Goal: Task Accomplishment & Management: Use online tool/utility

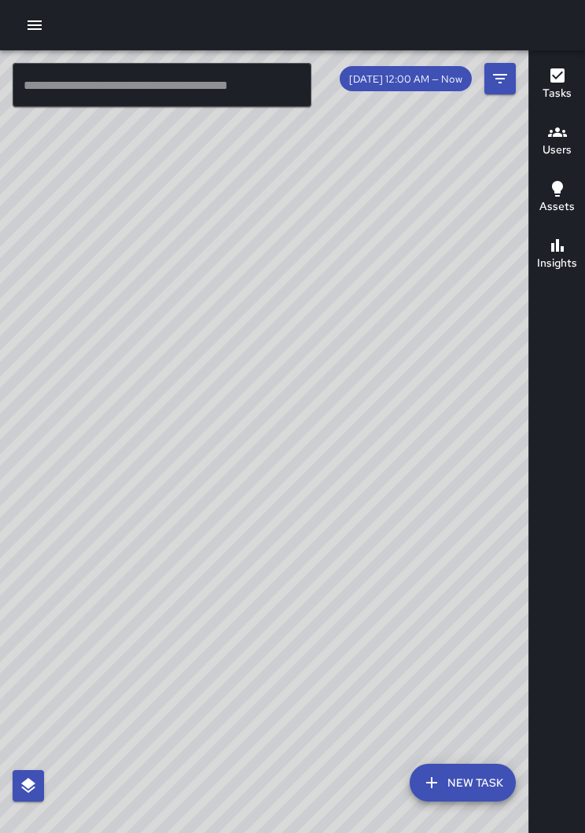
click at [514, 579] on div "© Mapbox © OpenStreetMap Improve this map" at bounding box center [264, 453] width 529 height 807
click at [36, 20] on icon "button" at bounding box center [34, 25] width 19 height 19
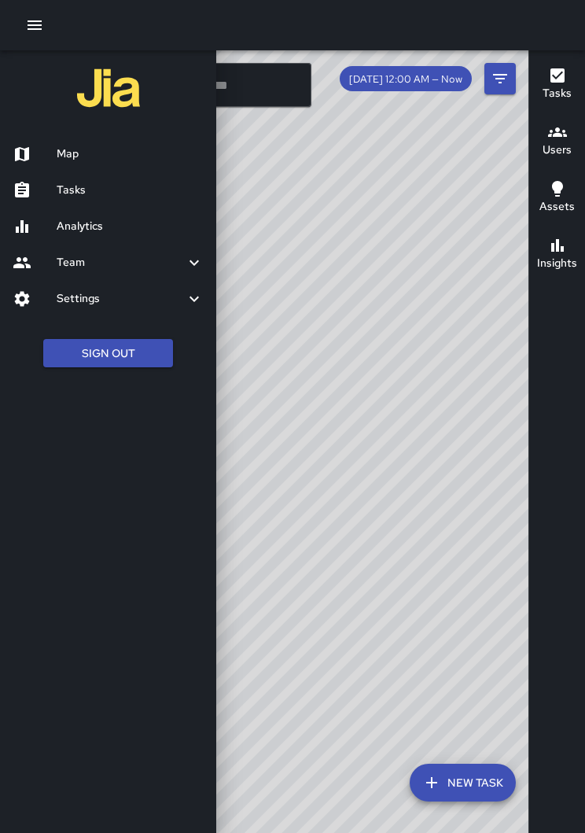
click at [98, 188] on h6 "Tasks" at bounding box center [130, 190] width 147 height 17
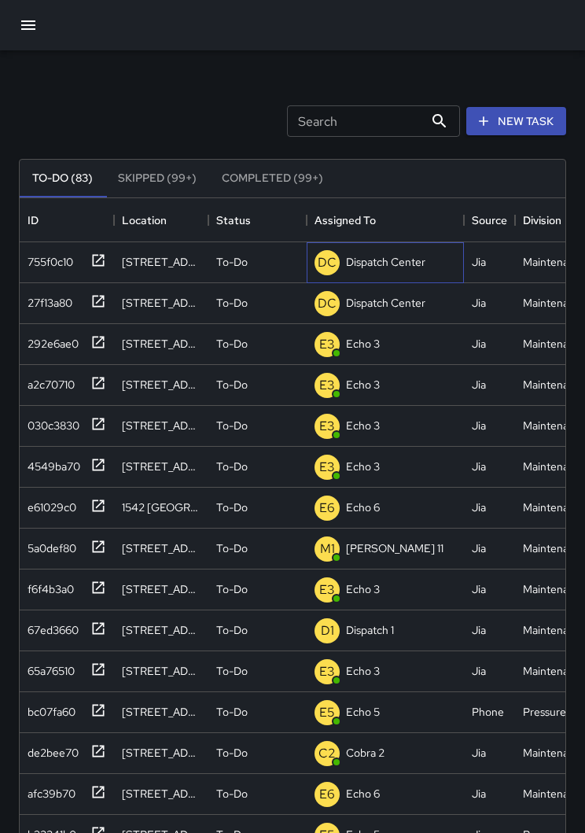
click at [371, 268] on p "Dispatch Center" at bounding box center [385, 262] width 79 height 16
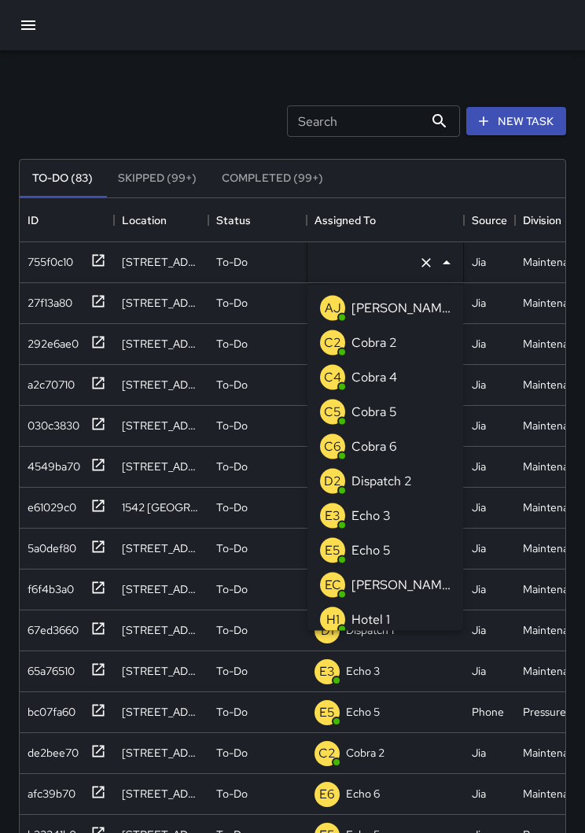
type input "**********"
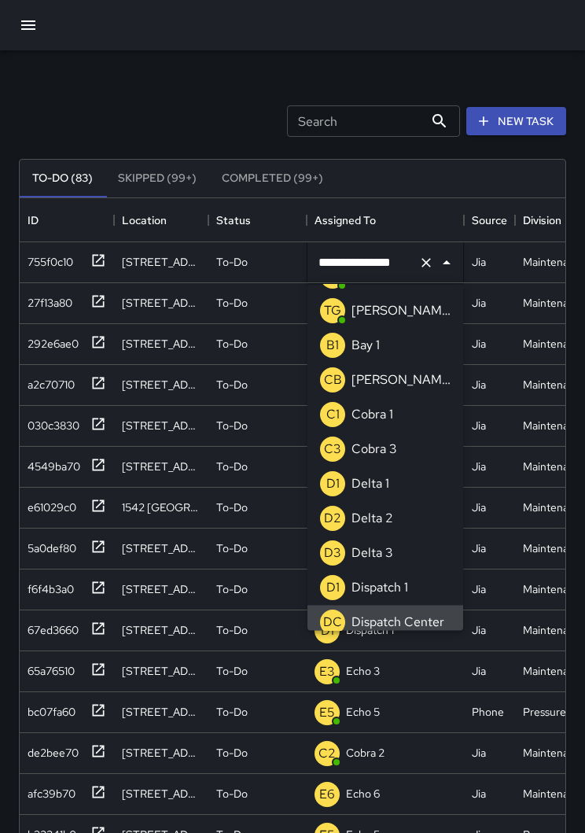
click at [425, 269] on icon "Clear" at bounding box center [427, 263] width 16 height 16
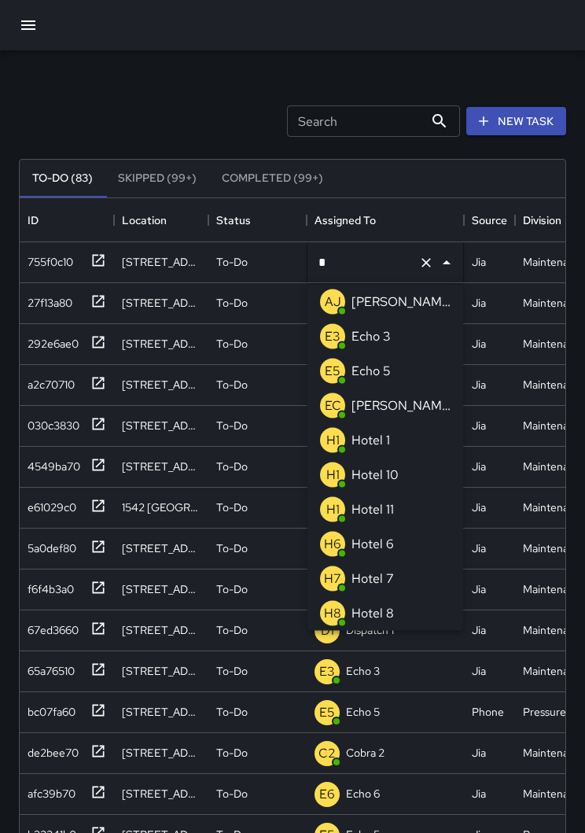
type input "**"
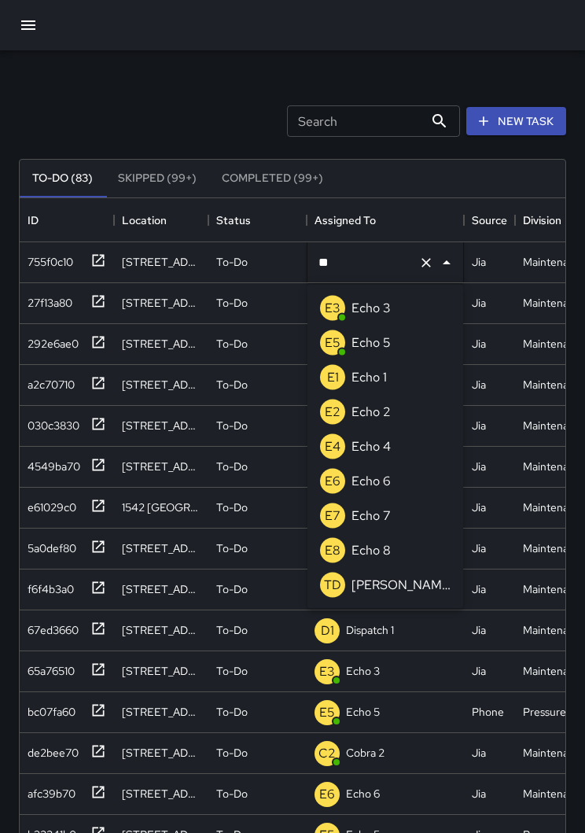
scroll to position [0, 0]
click at [415, 317] on li "E3 Echo 3" at bounding box center [386, 308] width 156 height 35
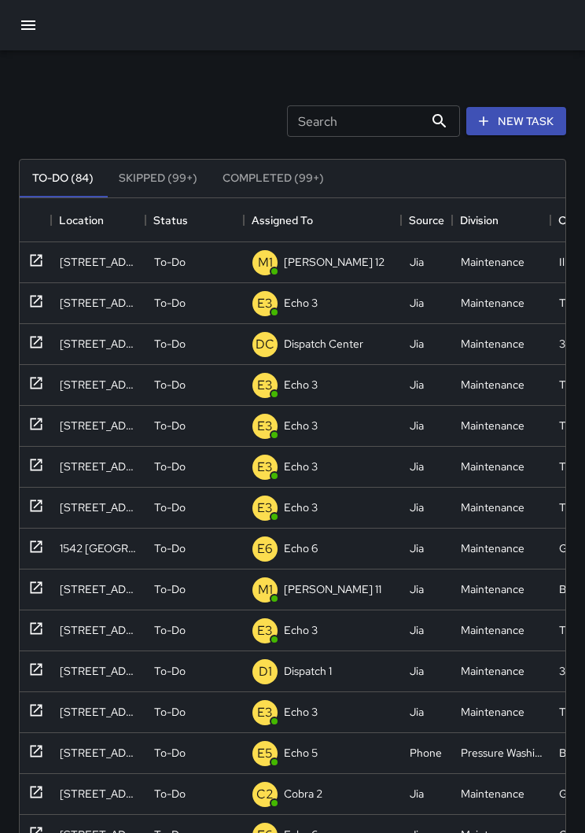
scroll to position [0, 63]
click at [42, 29] on button "button" at bounding box center [28, 25] width 38 height 38
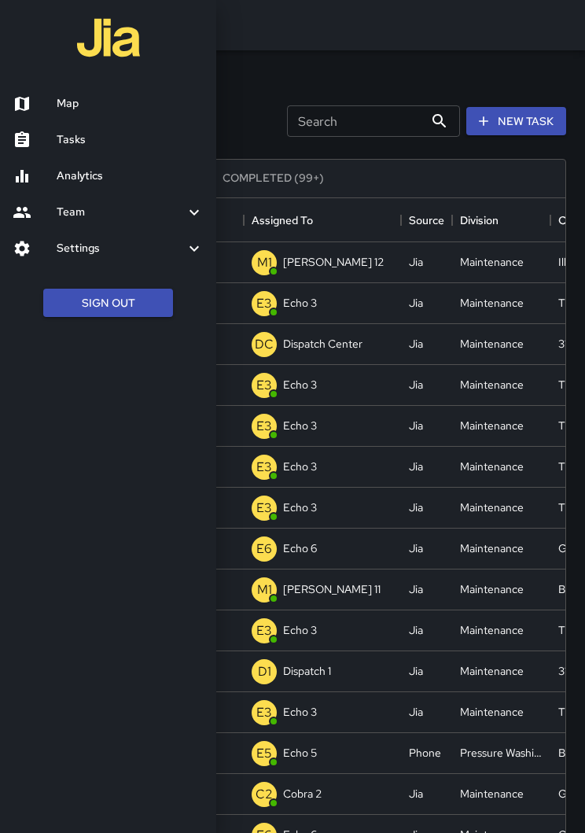
click at [456, 17] on div at bounding box center [292, 416] width 585 height 833
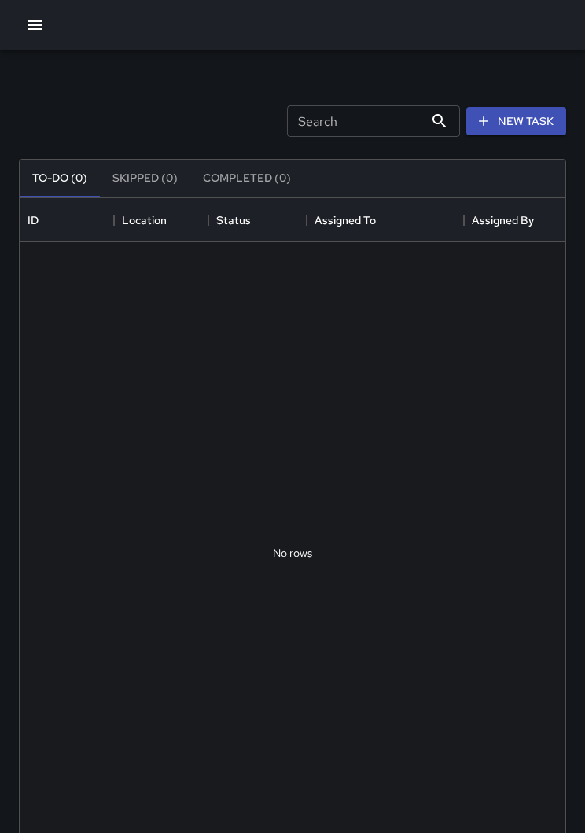
scroll to position [1, 1]
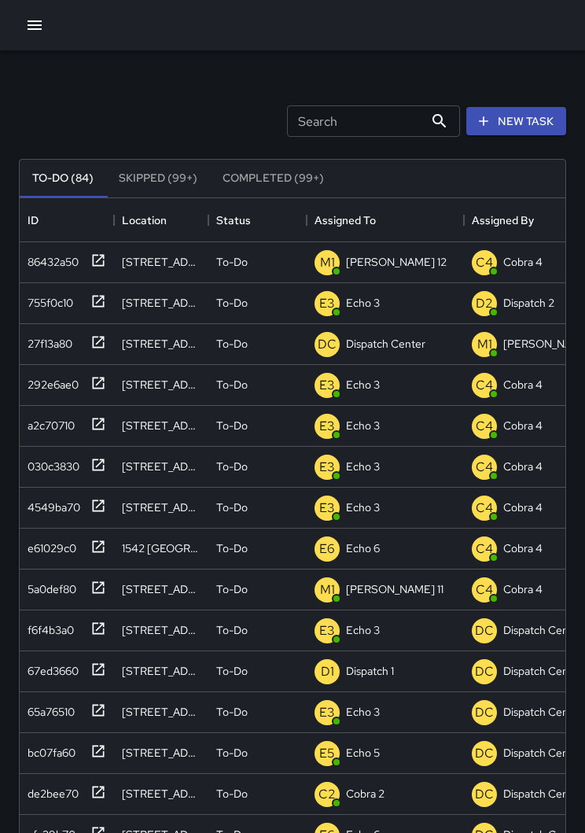
click at [30, 35] on button "button" at bounding box center [34, 24] width 31 height 31
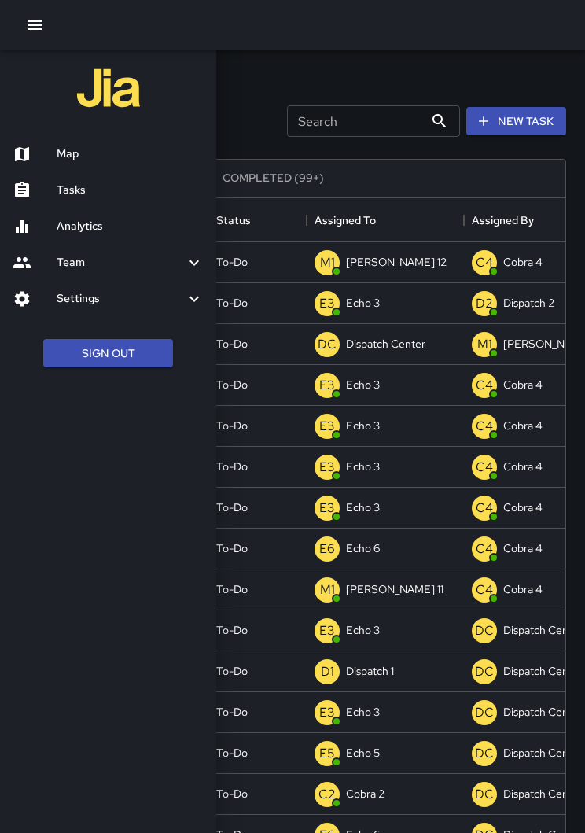
click at [77, 153] on h6 "Map" at bounding box center [130, 154] width 147 height 17
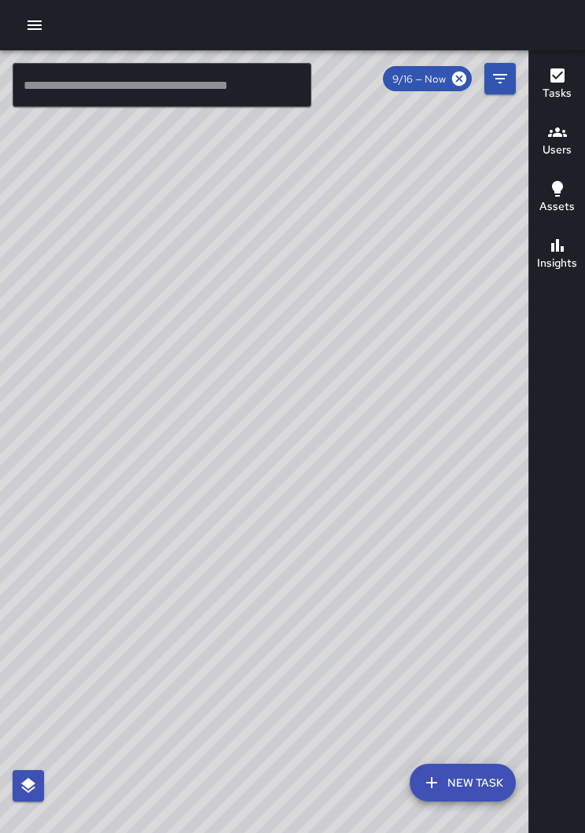
click at [42, 17] on icon "button" at bounding box center [34, 25] width 19 height 19
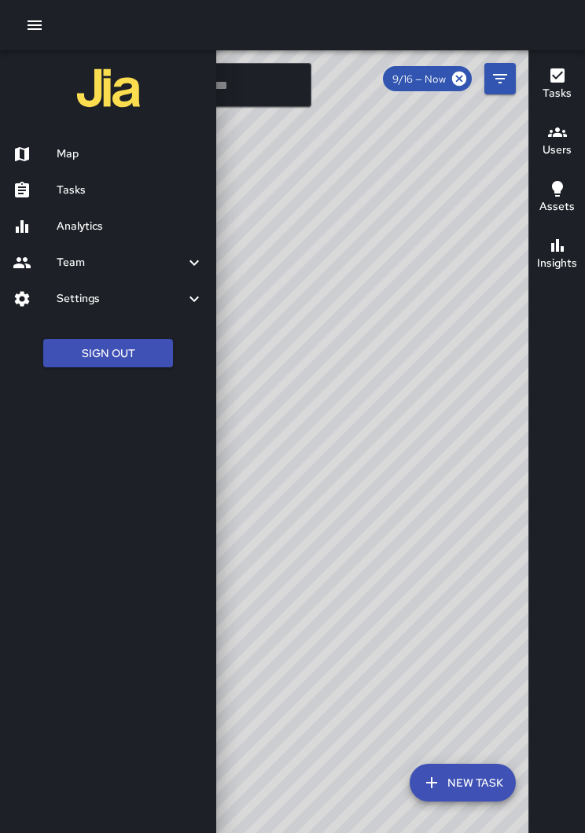
click at [42, 25] on icon "button" at bounding box center [35, 24] width 14 height 9
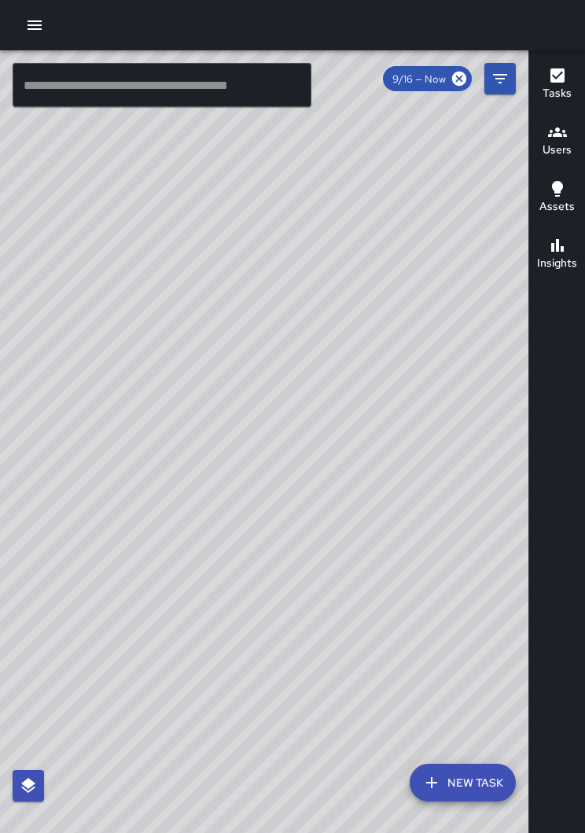
click at [35, 32] on icon "button" at bounding box center [34, 25] width 19 height 19
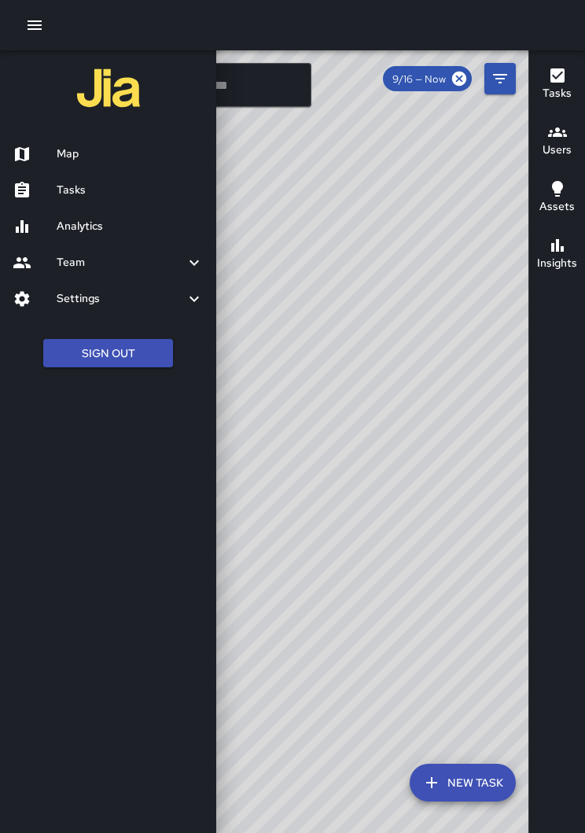
click at [120, 197] on div "Tasks" at bounding box center [108, 190] width 216 height 36
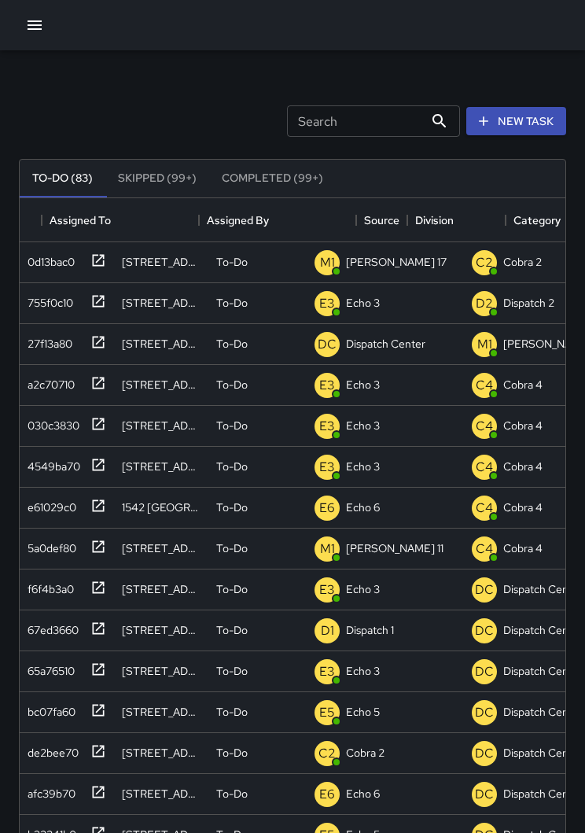
scroll to position [-1, -2]
click at [30, 58] on div "Search Search New Task To-Do (83) Skipped (99+) Completed (99+) ID Location Sta…" at bounding box center [292, 489] width 585 height 879
click at [35, 39] on button "button" at bounding box center [34, 24] width 31 height 31
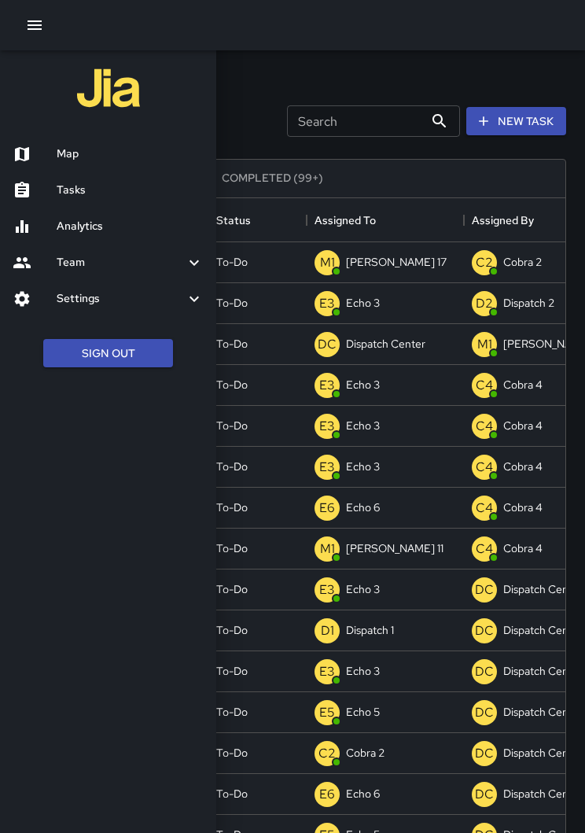
click at [86, 154] on h6 "Map" at bounding box center [130, 154] width 147 height 17
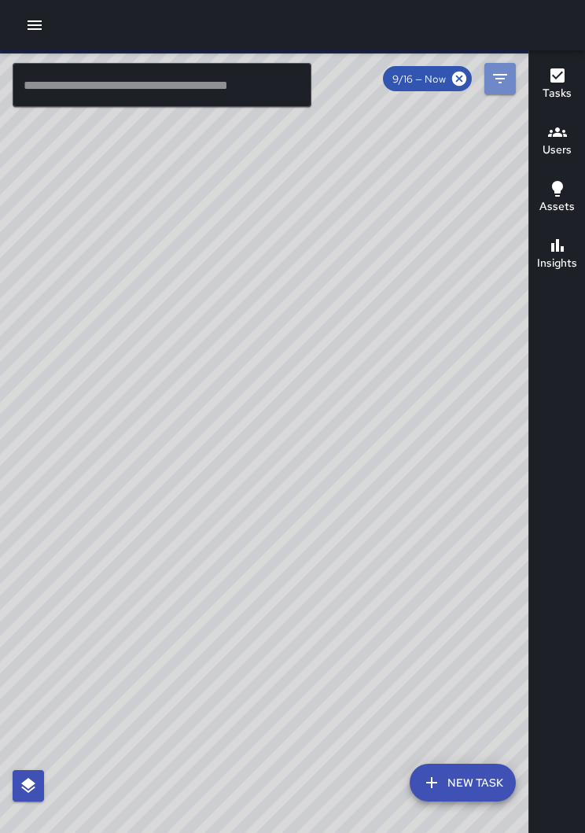
click at [511, 72] on button "Filters" at bounding box center [500, 78] width 31 height 31
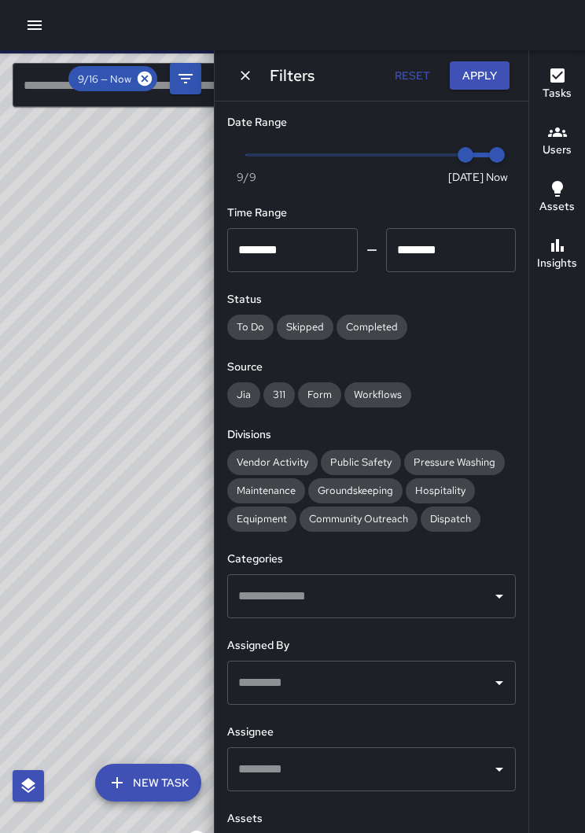
click at [190, 207] on div "© Mapbox © OpenStreetMap Improve this map" at bounding box center [107, 453] width 214 height 807
click at [183, 87] on icon "Filters" at bounding box center [185, 78] width 19 height 19
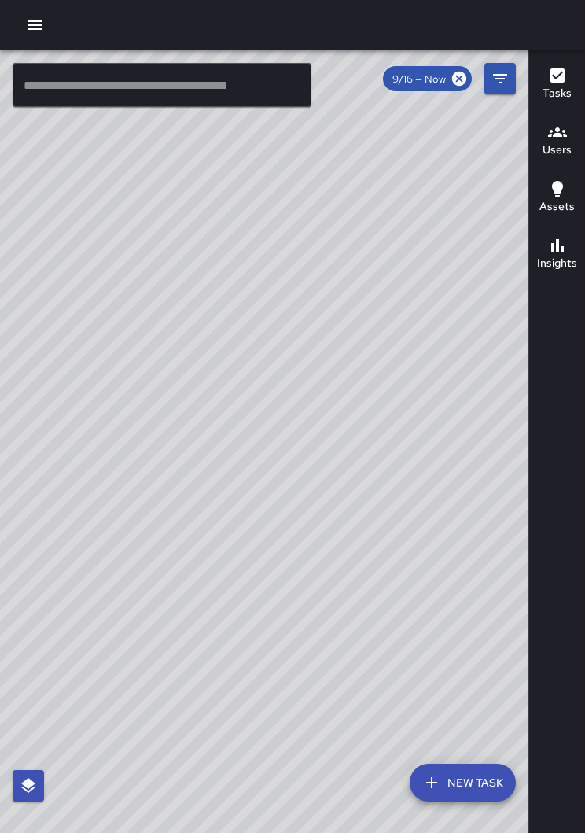
click at [31, 29] on icon "button" at bounding box center [35, 24] width 14 height 9
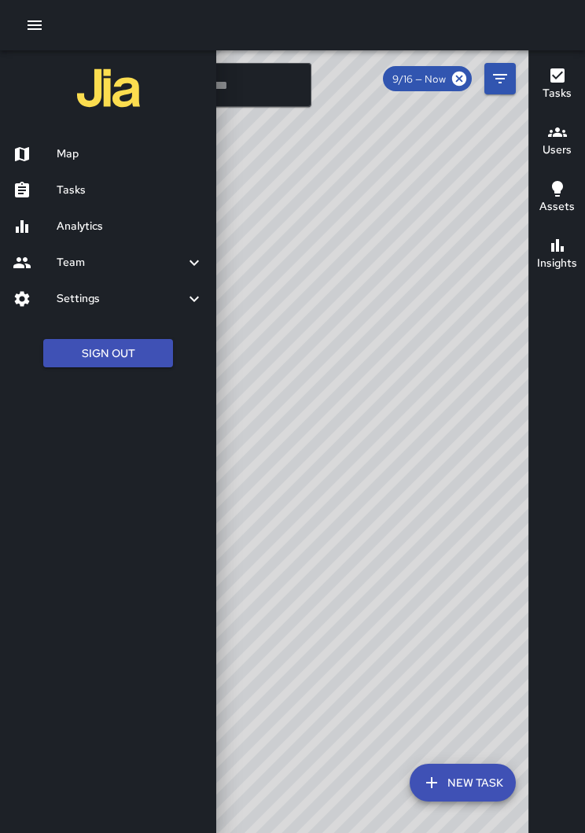
click at [59, 187] on h6 "Tasks" at bounding box center [130, 190] width 147 height 17
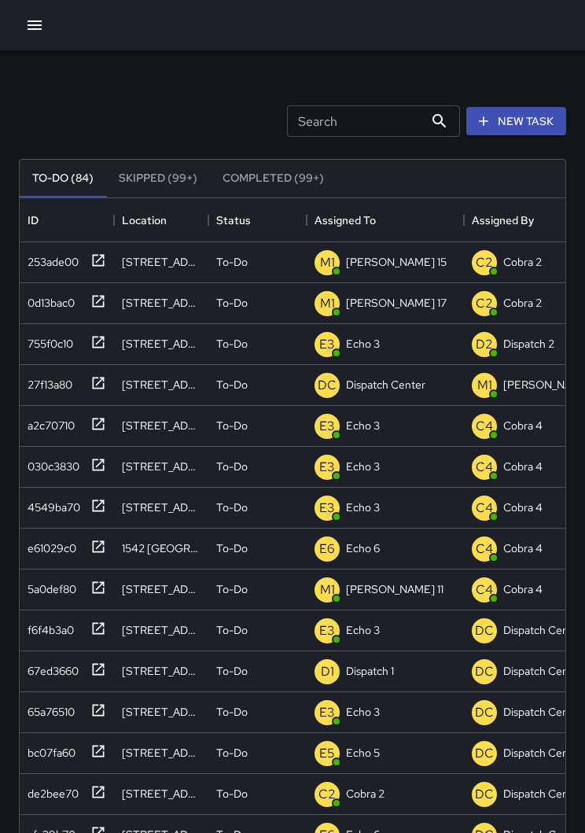
click at [43, 30] on icon "button" at bounding box center [34, 25] width 19 height 19
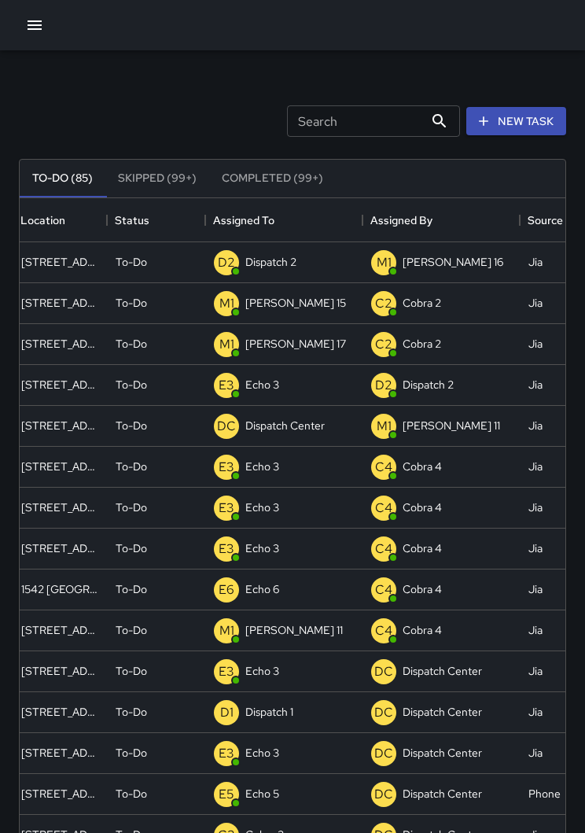
scroll to position [0, 99]
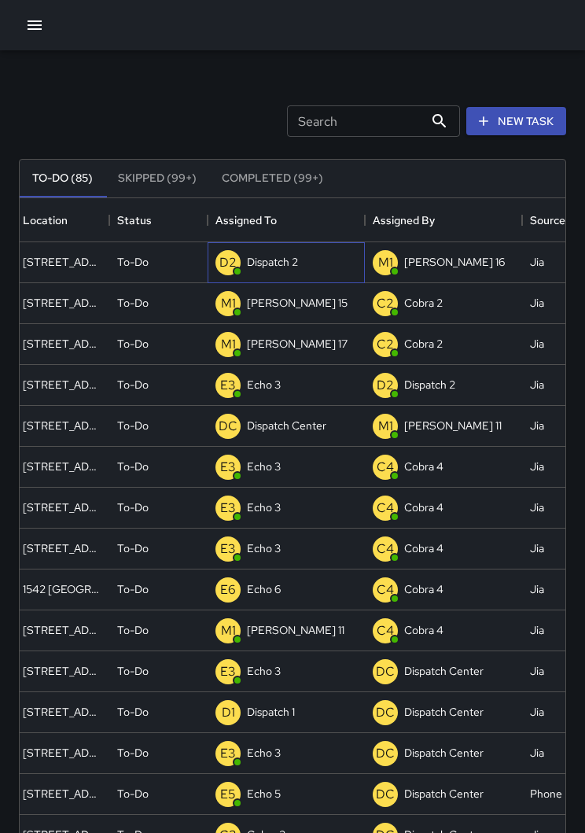
click at [278, 265] on p "Dispatch 2" at bounding box center [272, 262] width 51 height 16
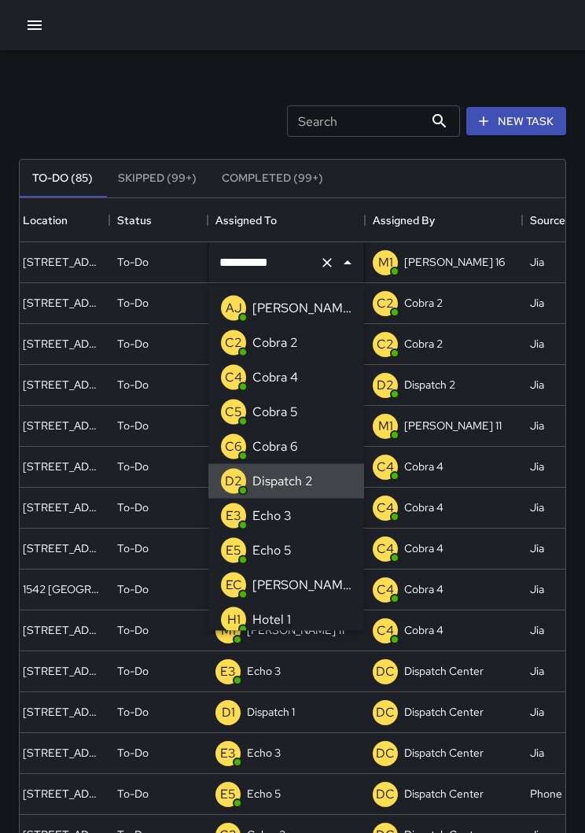
click at [330, 267] on icon "Clear" at bounding box center [327, 263] width 16 height 16
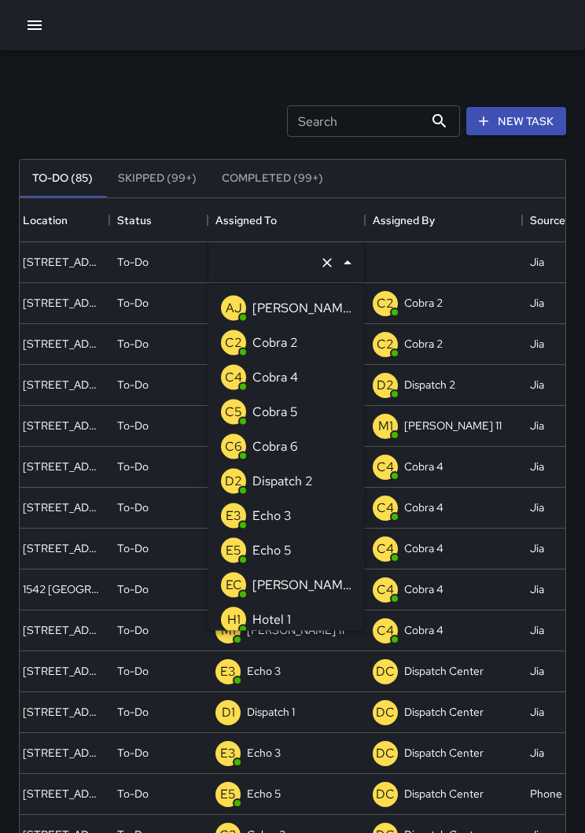
type input "*"
click at [281, 345] on p "Echo 3" at bounding box center [272, 343] width 39 height 19
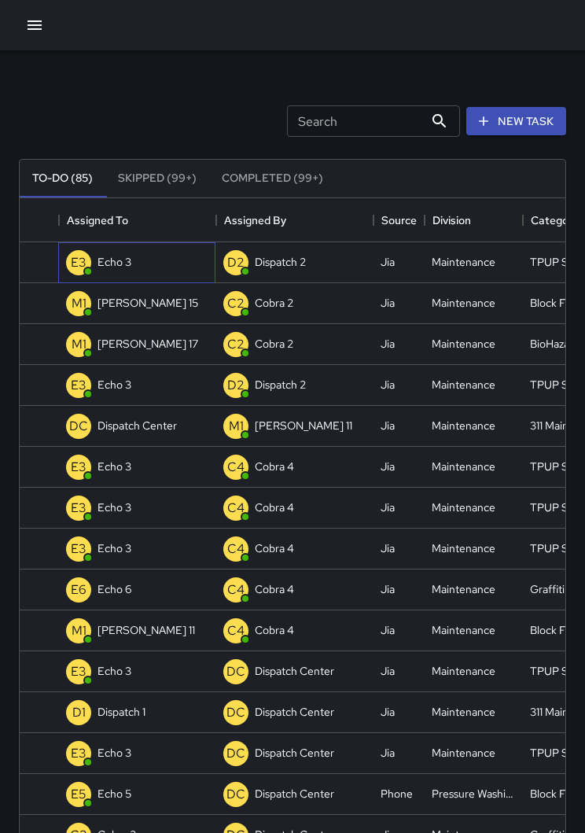
scroll to position [0, 248]
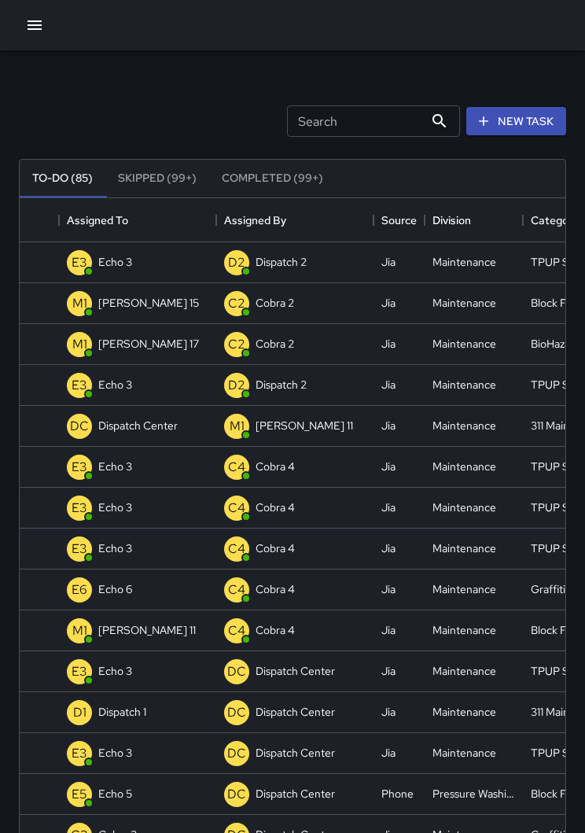
click at [35, 39] on button "button" at bounding box center [34, 24] width 31 height 31
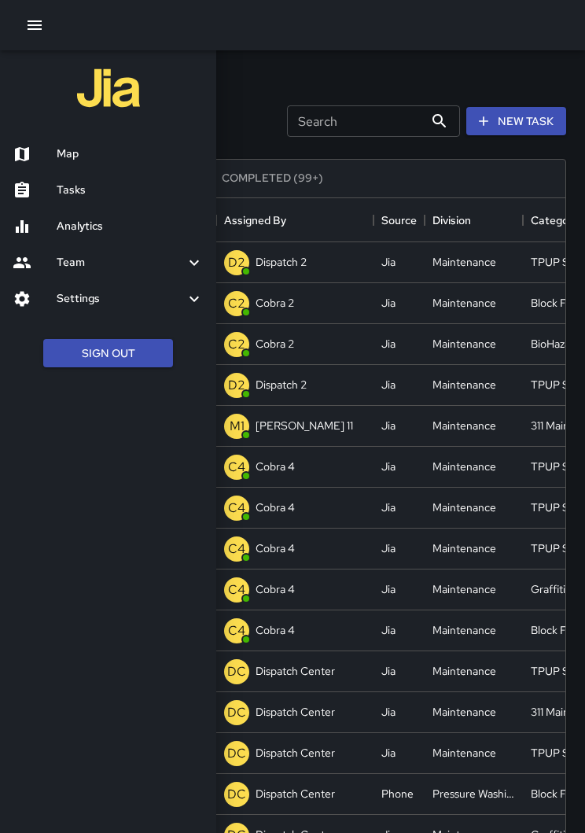
click at [79, 149] on h6 "Map" at bounding box center [130, 154] width 147 height 17
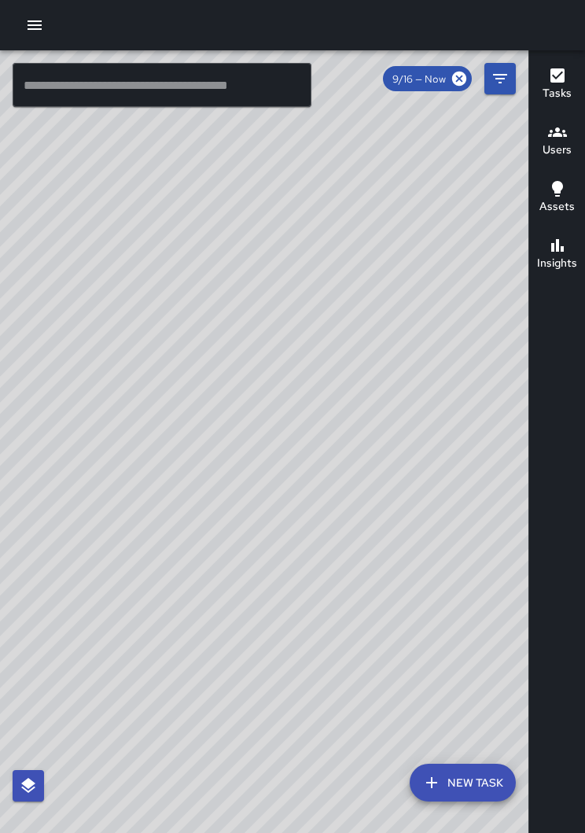
click at [363, 426] on div "© Mapbox © OpenStreetMap Improve this map" at bounding box center [264, 453] width 529 height 807
click at [174, 375] on div "© Mapbox © OpenStreetMap Improve this map" at bounding box center [264, 453] width 529 height 807
click at [175, 381] on div "© Mapbox © OpenStreetMap Improve this map" at bounding box center [264, 453] width 529 height 807
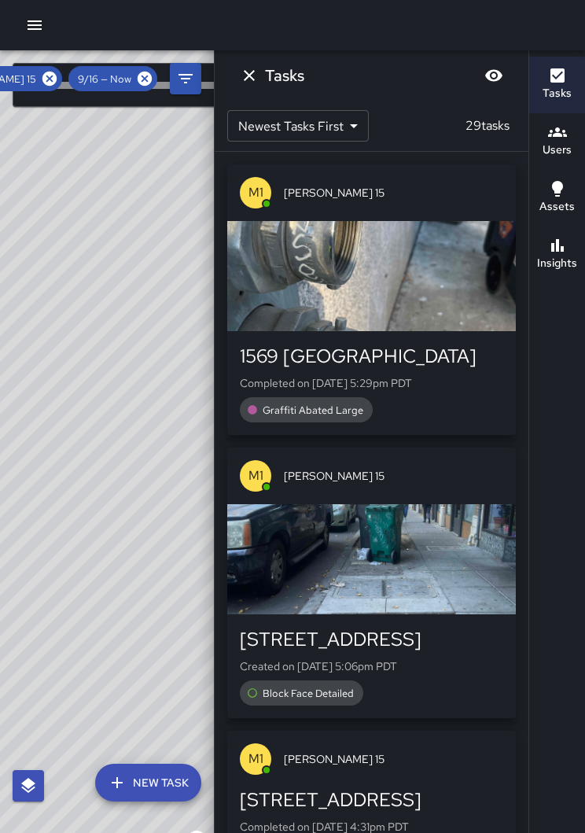
click at [138, 84] on icon at bounding box center [144, 78] width 17 height 17
click at [45, 84] on icon at bounding box center [49, 78] width 17 height 17
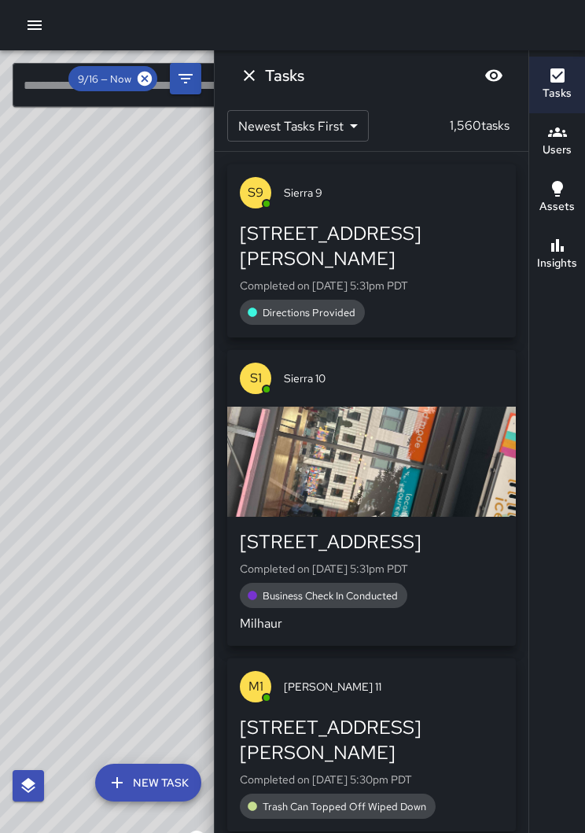
click at [140, 79] on icon at bounding box center [145, 79] width 14 height 14
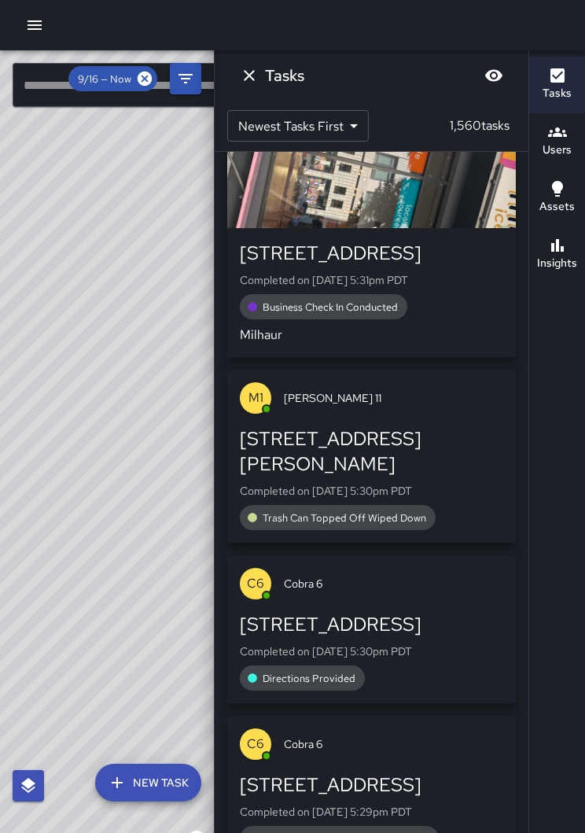
click at [190, 541] on div "© Mapbox © OpenStreetMap Improve this map" at bounding box center [107, 453] width 214 height 807
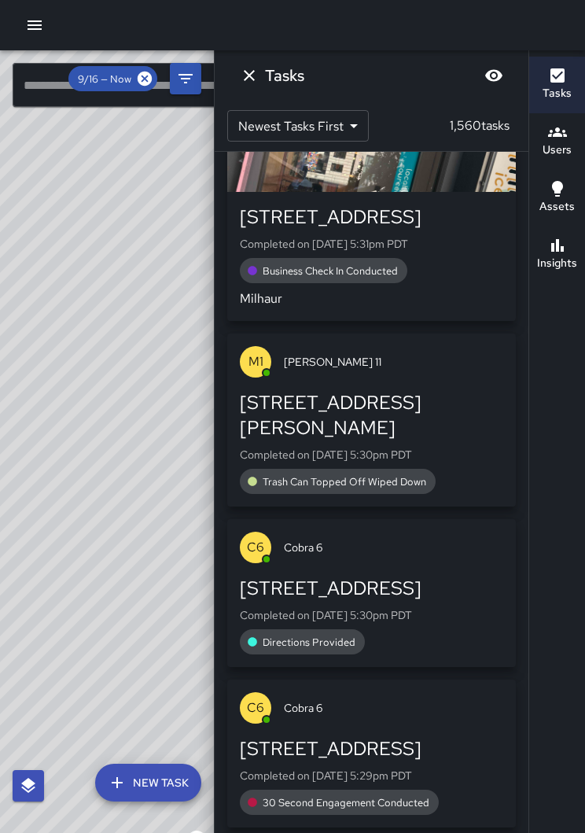
click at [150, 796] on button "New Task" at bounding box center [148, 783] width 106 height 38
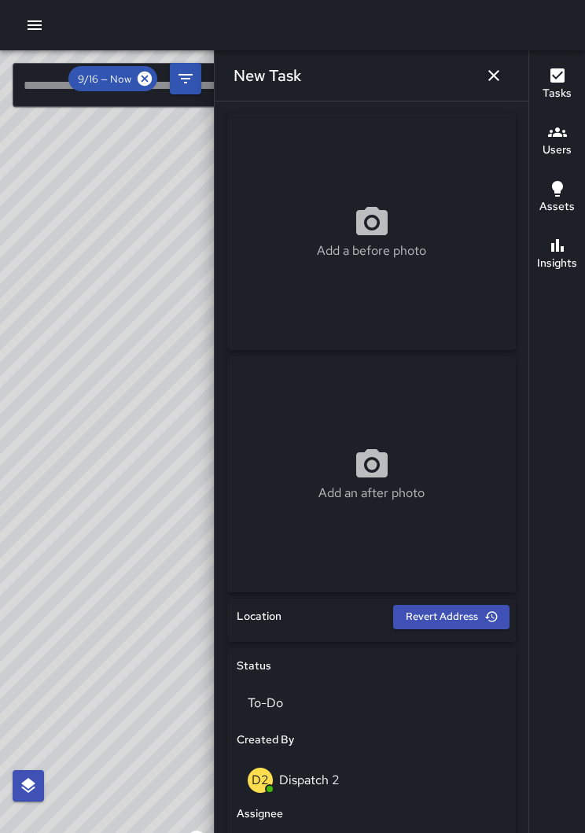
scroll to position [330, 0]
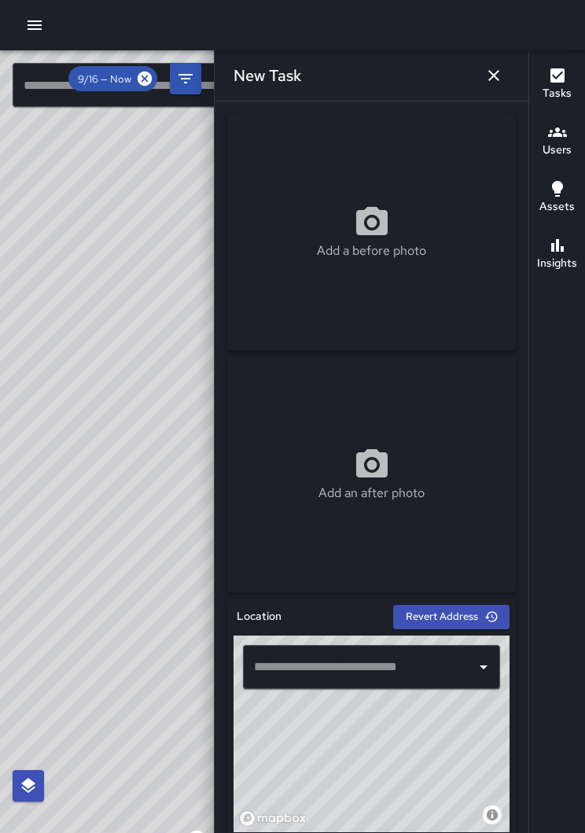
click at [478, 76] on button "button" at bounding box center [493, 75] width 31 height 31
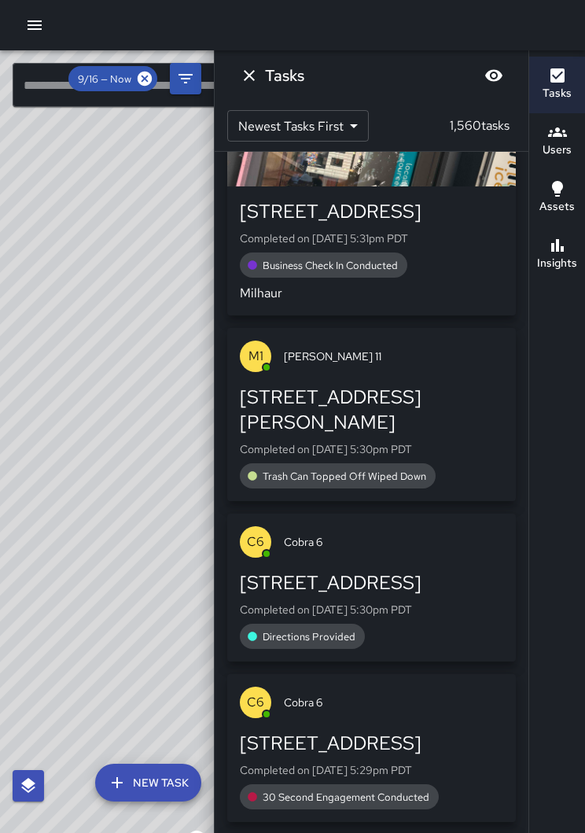
click at [142, 90] on div "9/16 — Now" at bounding box center [112, 78] width 89 height 25
click at [147, 76] on icon at bounding box center [144, 78] width 17 height 17
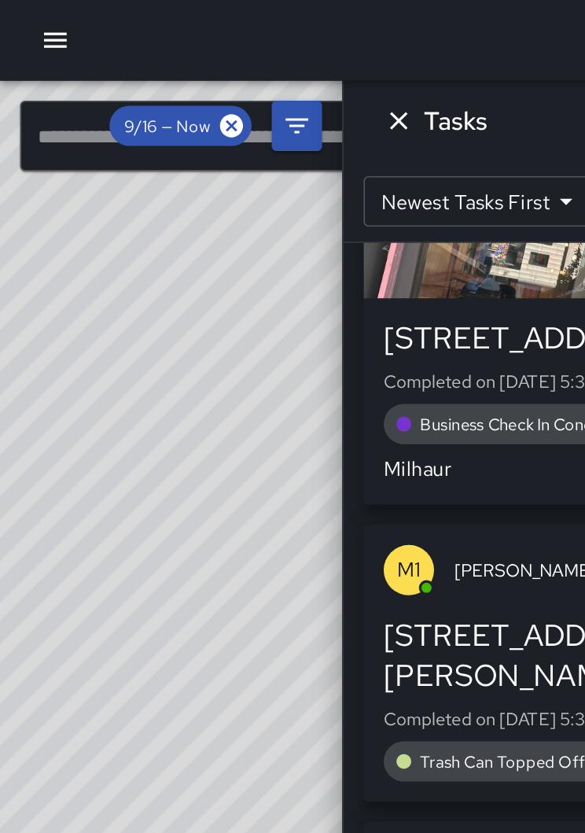
click at [118, 257] on div "© Mapbox © OpenStreetMap Improve this map" at bounding box center [107, 453] width 214 height 807
click at [147, 78] on icon at bounding box center [145, 79] width 14 height 14
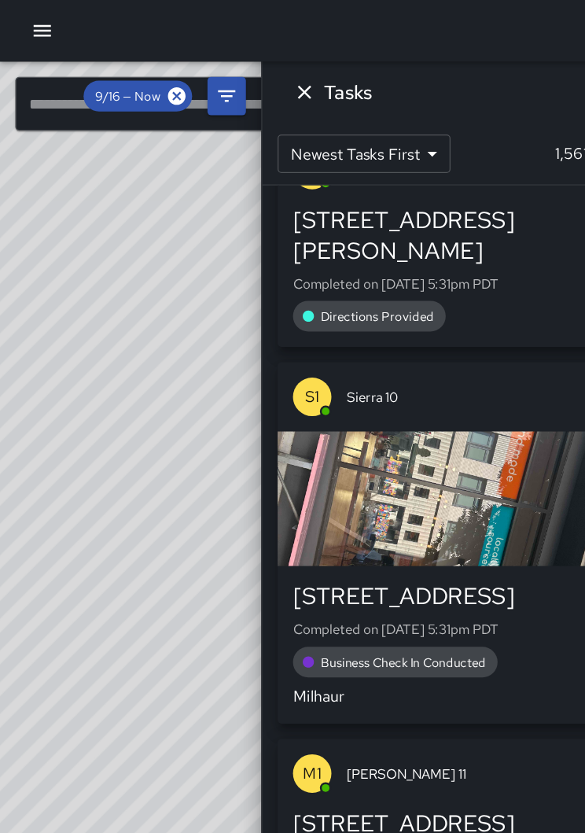
scroll to position [350, 0]
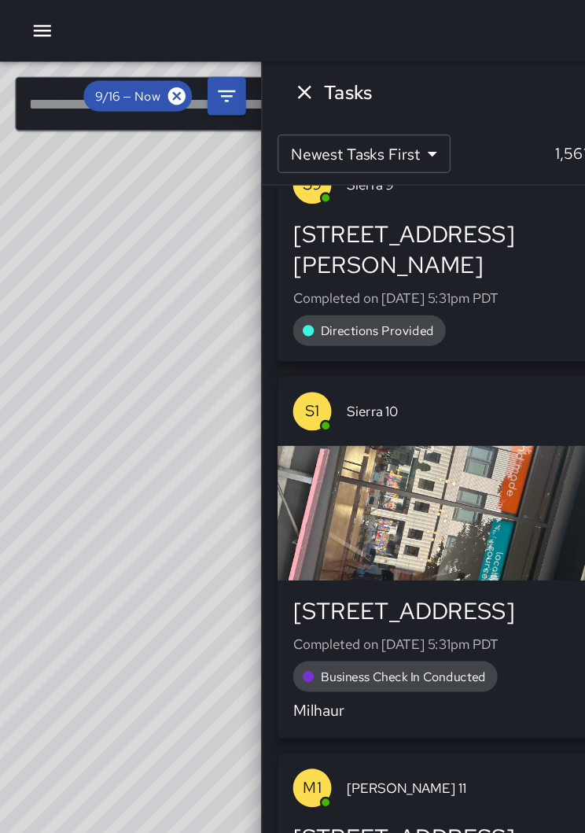
click at [197, 77] on button "Filters" at bounding box center [185, 78] width 31 height 31
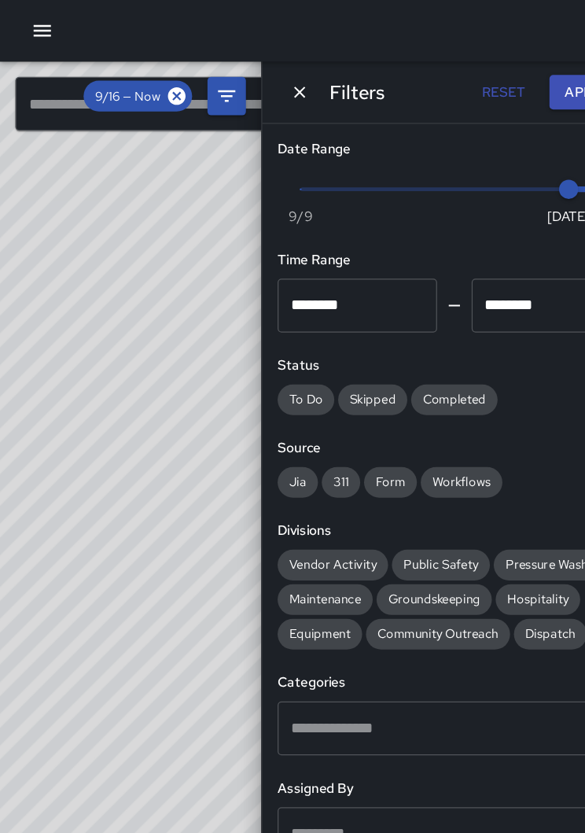
click at [179, 77] on icon "Filters" at bounding box center [185, 78] width 19 height 19
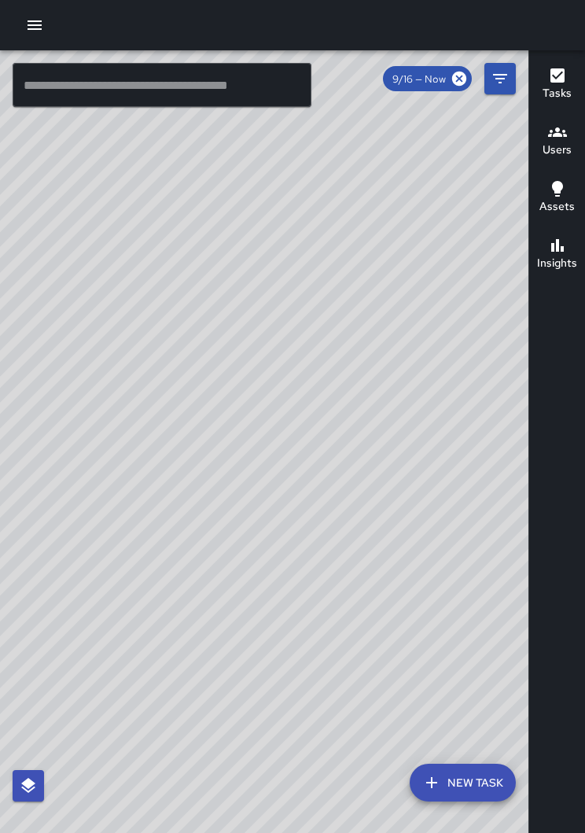
click at [36, 27] on icon "button" at bounding box center [34, 25] width 19 height 19
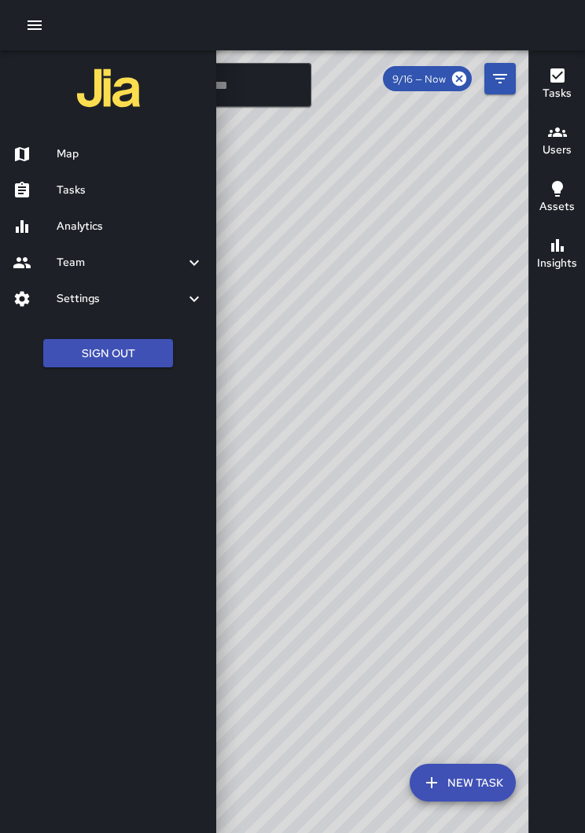
click at [62, 209] on div "Analytics" at bounding box center [108, 226] width 216 height 36
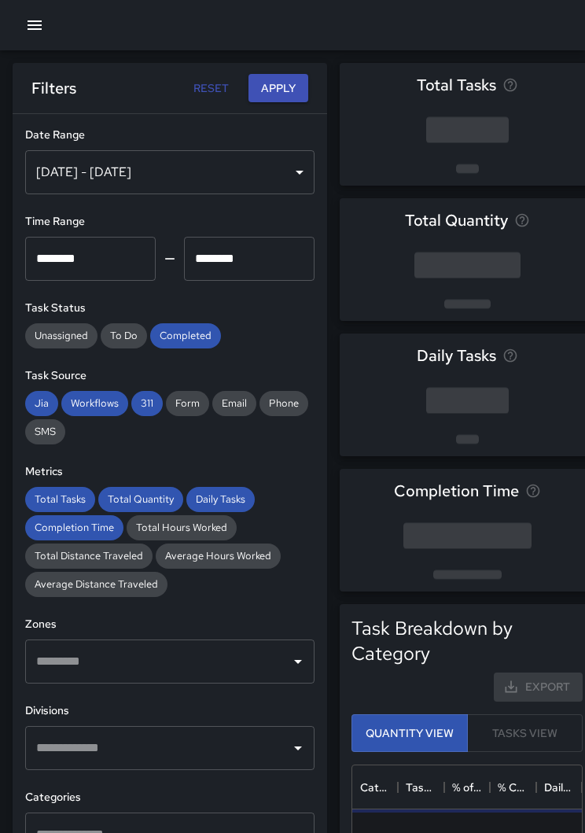
scroll to position [470, 230]
click at [39, 19] on icon "button" at bounding box center [34, 25] width 19 height 19
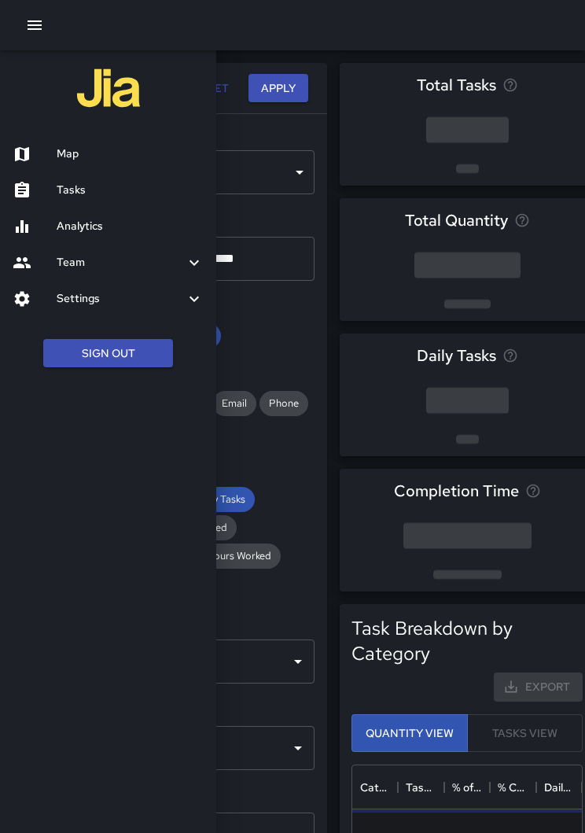
click at [67, 197] on div "Tasks" at bounding box center [108, 190] width 216 height 36
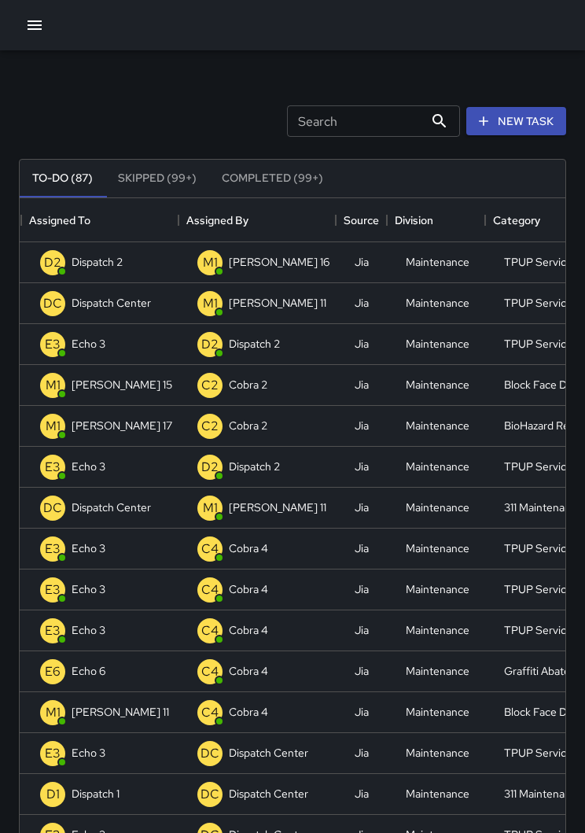
scroll to position [0, 274]
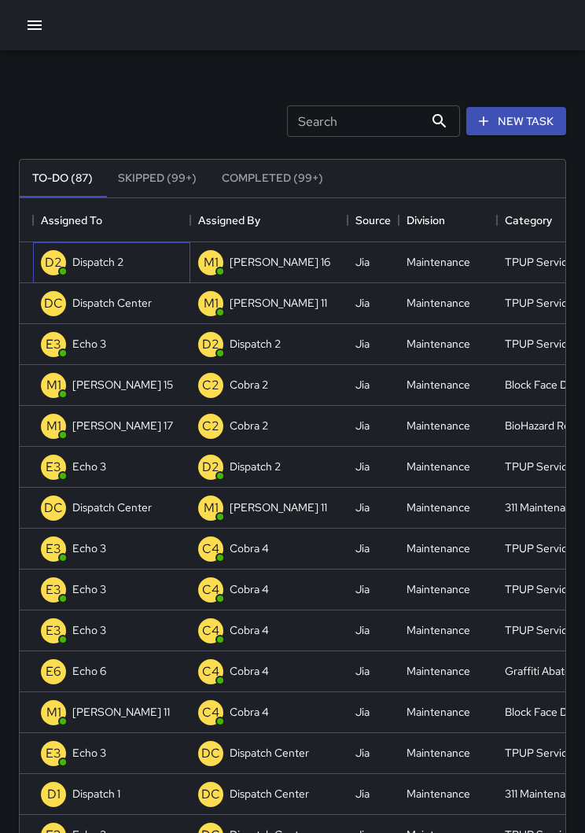
click at [105, 264] on p "Dispatch 2" at bounding box center [97, 262] width 51 height 16
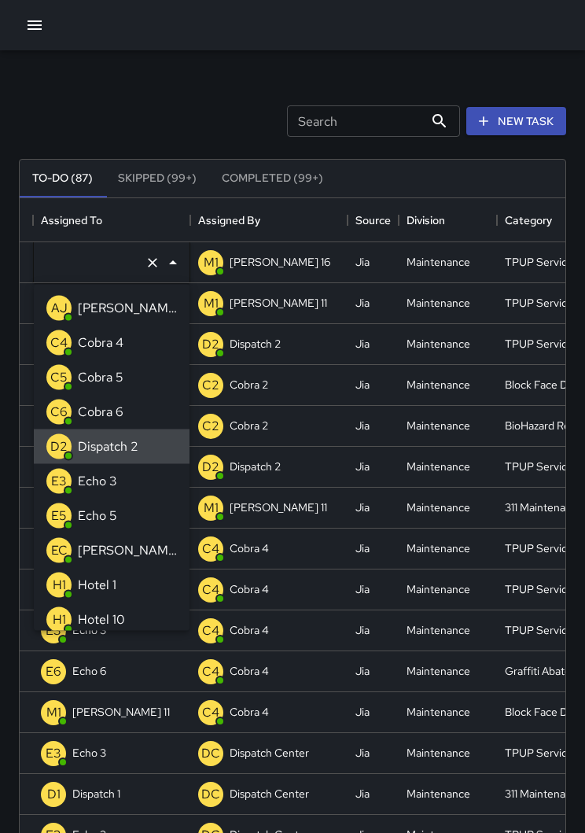
type input "**********"
click at [151, 264] on icon "Clear" at bounding box center [152, 262] width 9 height 9
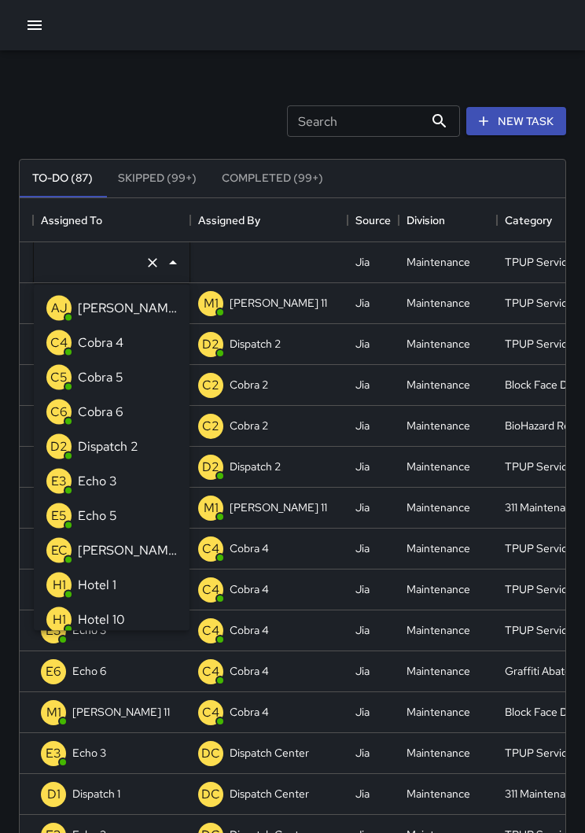
type input "*"
click at [75, 337] on div "Echo 3" at bounding box center [98, 342] width 46 height 25
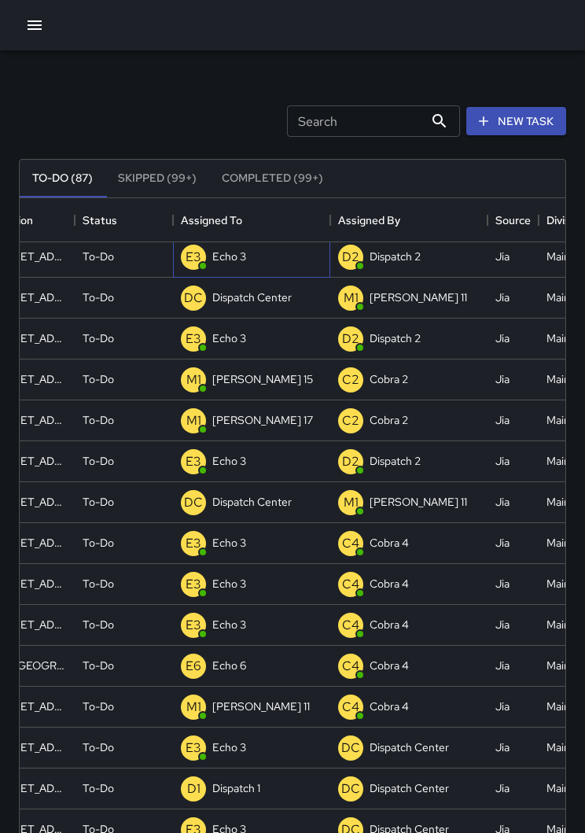
scroll to position [5, 135]
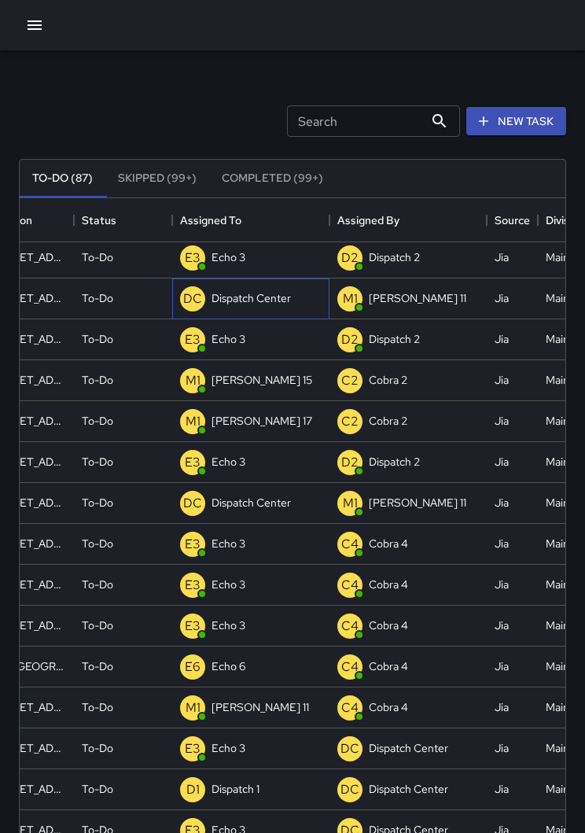
click at [219, 296] on p "Dispatch Center" at bounding box center [251, 298] width 79 height 16
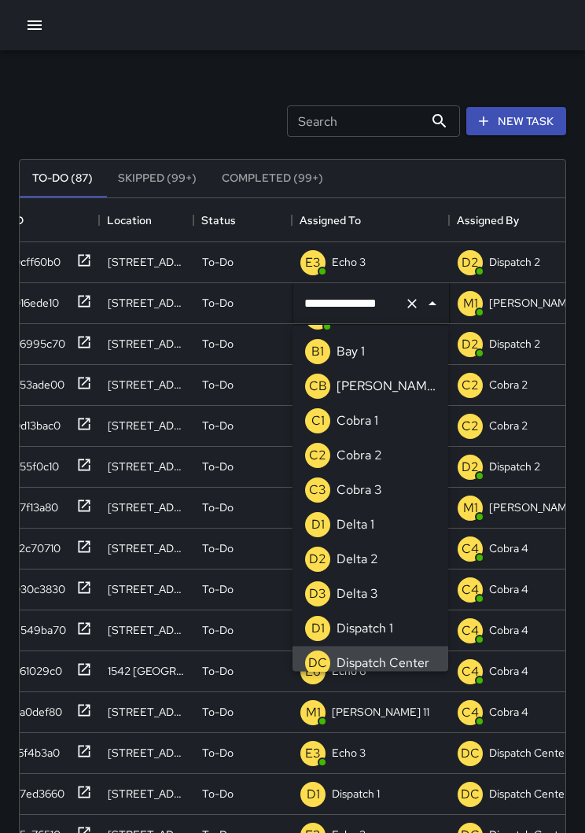
scroll to position [0, 7]
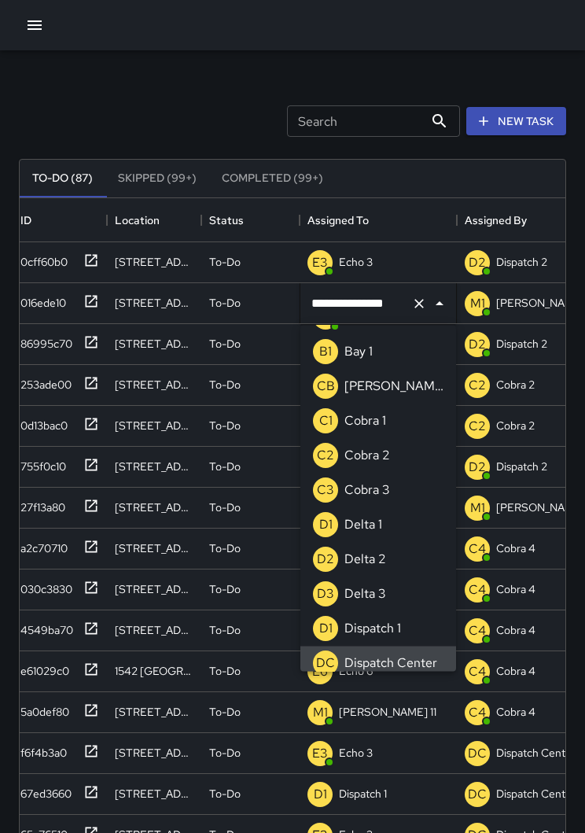
click at [420, 304] on icon "Clear" at bounding box center [419, 303] width 9 height 9
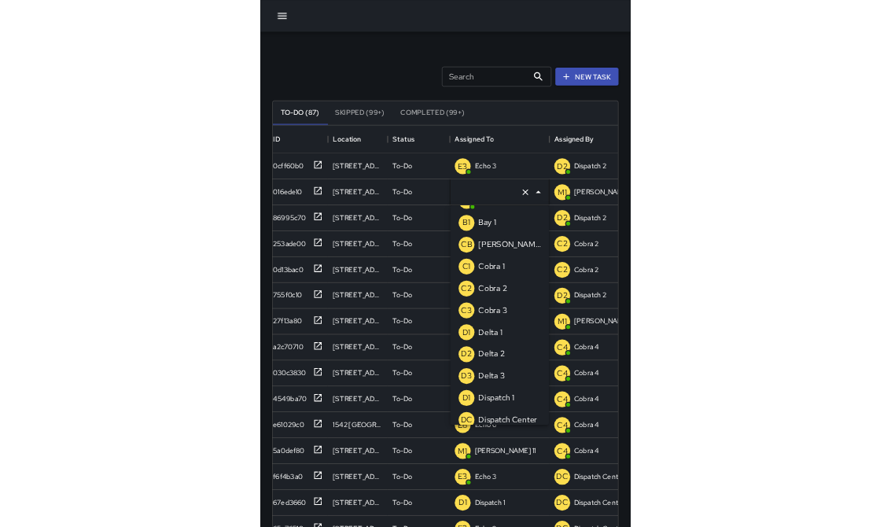
scroll to position [6, 0]
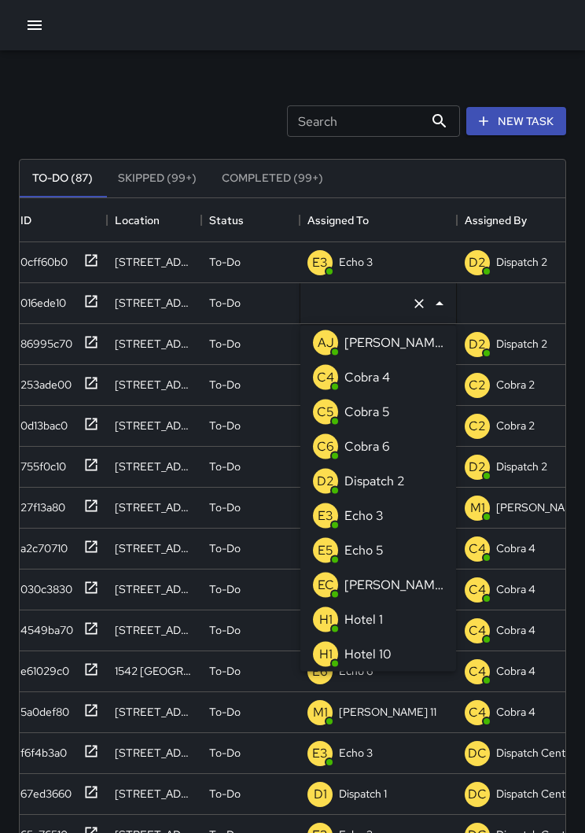
type input "*"
click at [360, 384] on p "Echo 3" at bounding box center [364, 377] width 39 height 19
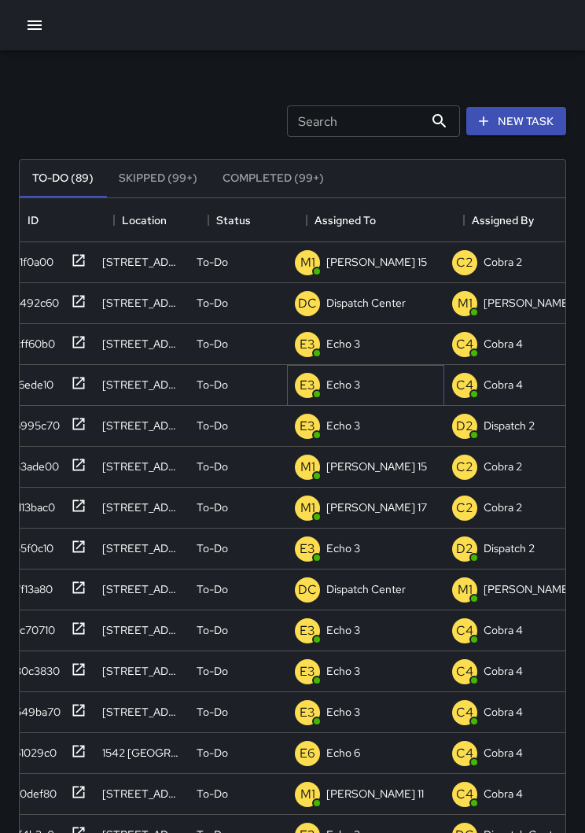
scroll to position [0, 20]
click at [371, 315] on div "DC Dispatch Center" at bounding box center [350, 303] width 117 height 31
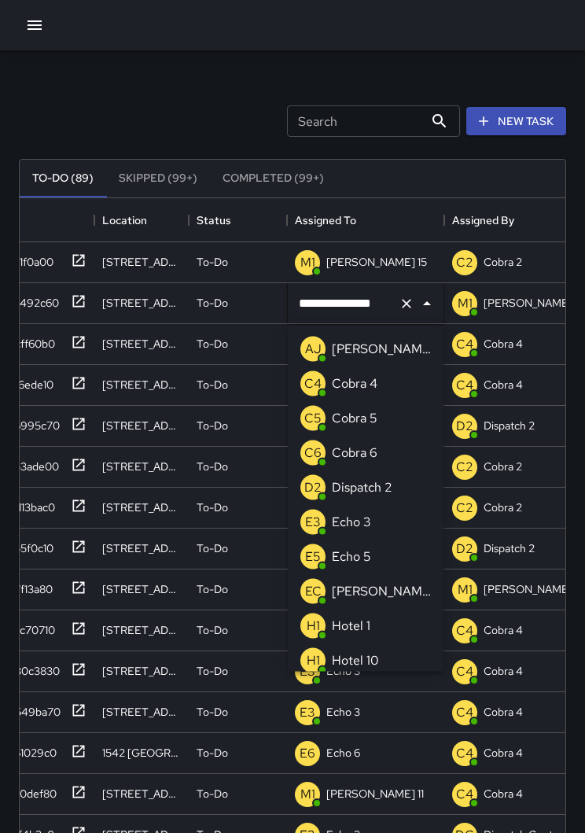
scroll to position [1001, 0]
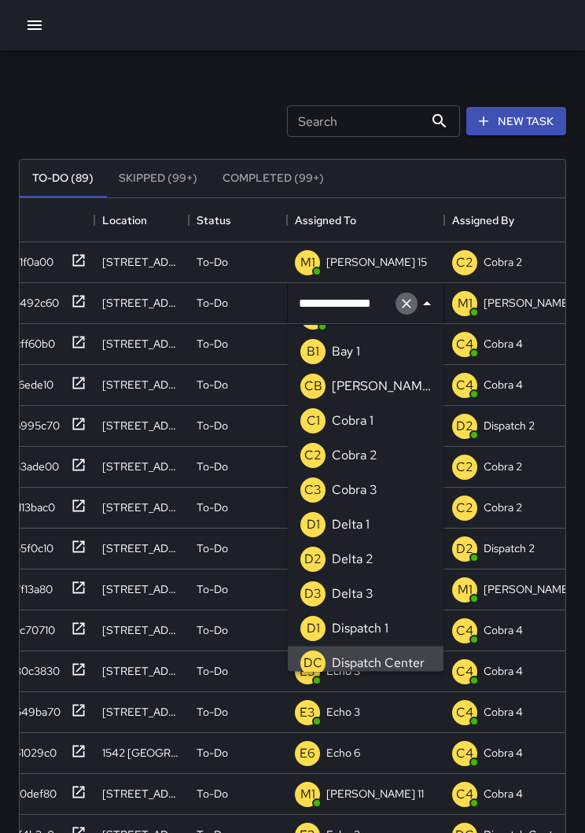
click at [405, 305] on icon "Clear" at bounding box center [406, 303] width 9 height 9
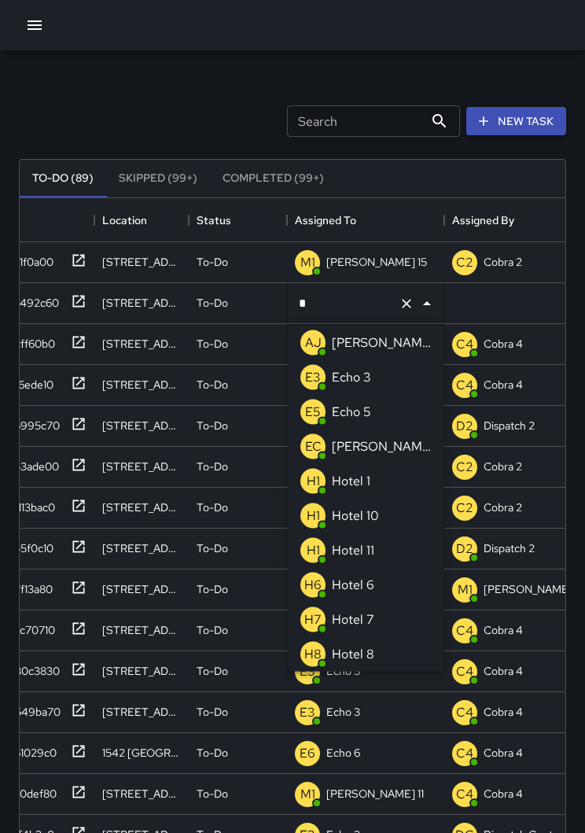
type input "**"
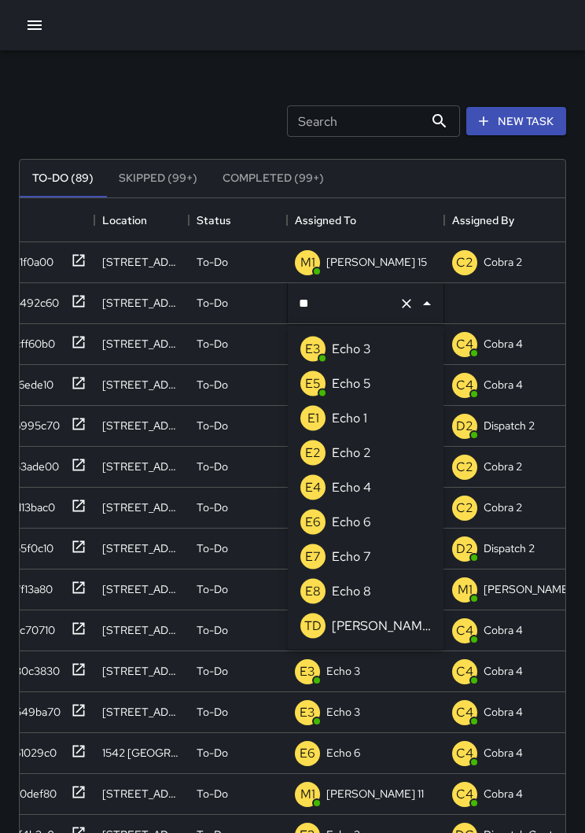
click at [381, 352] on li "E3 Echo 3" at bounding box center [366, 349] width 156 height 35
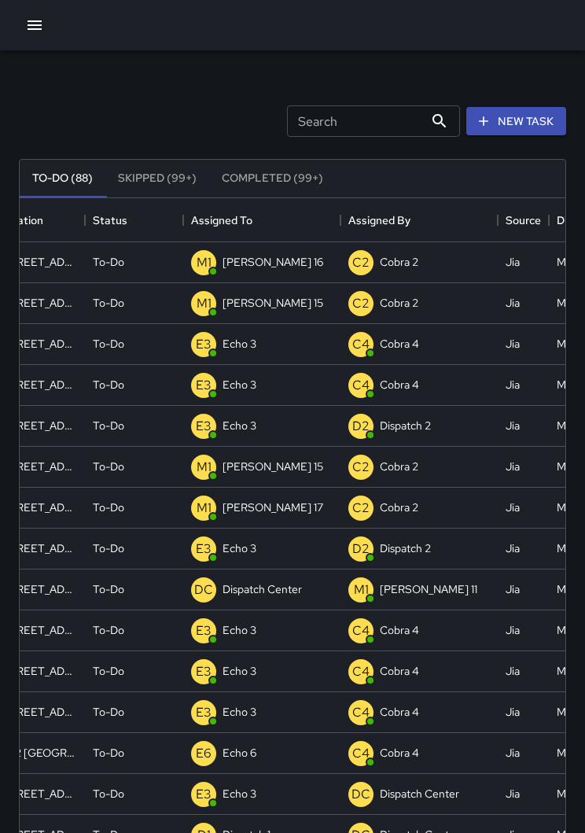
scroll to position [0, 124]
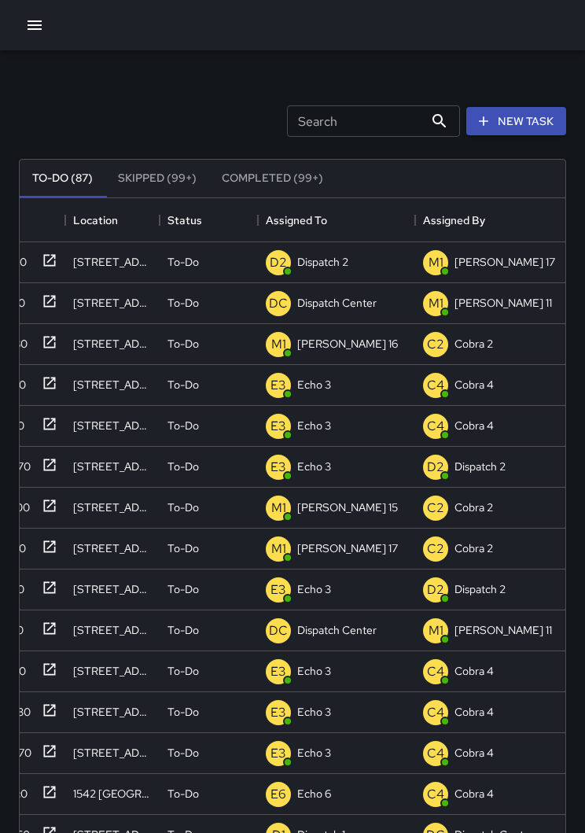
scroll to position [0, 49]
click at [345, 264] on p "Dispatch 2" at bounding box center [322, 262] width 51 height 16
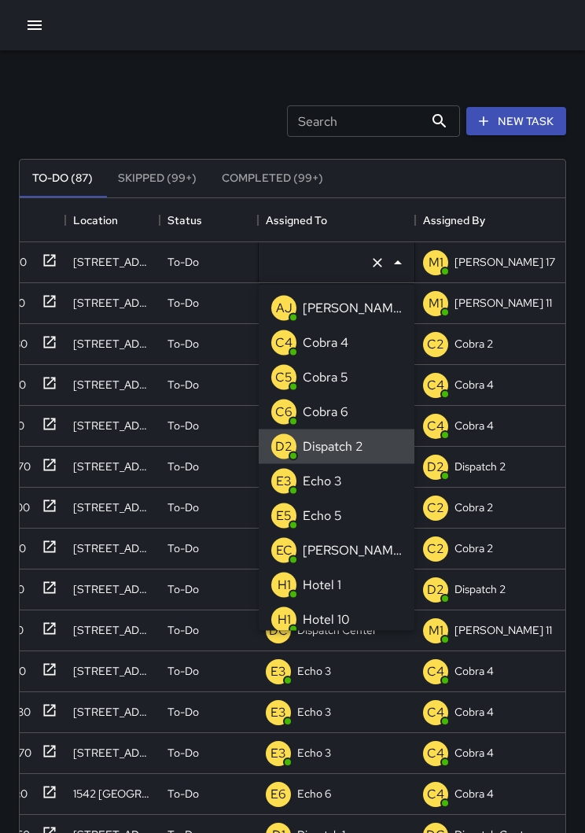
type input "**********"
click at [367, 265] on button "Clear" at bounding box center [378, 263] width 22 height 22
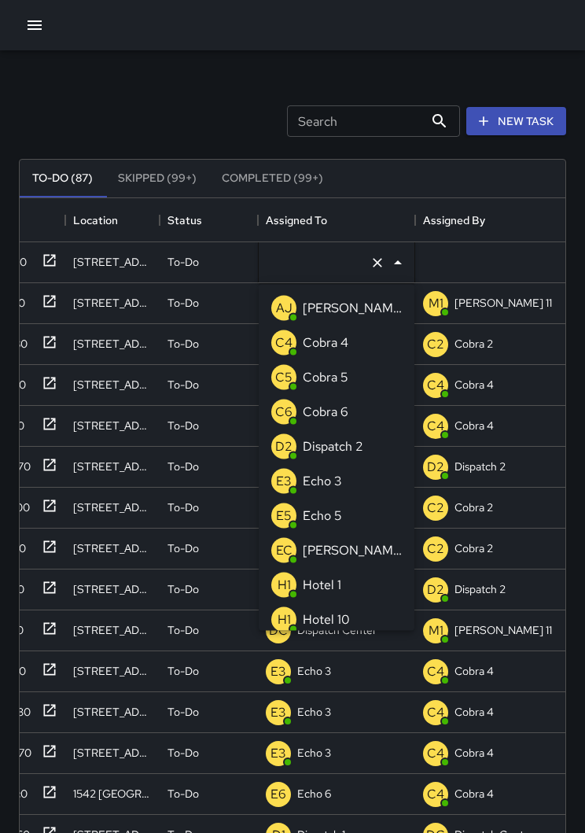
type input "*"
click at [330, 347] on p "Echo 3" at bounding box center [322, 343] width 39 height 19
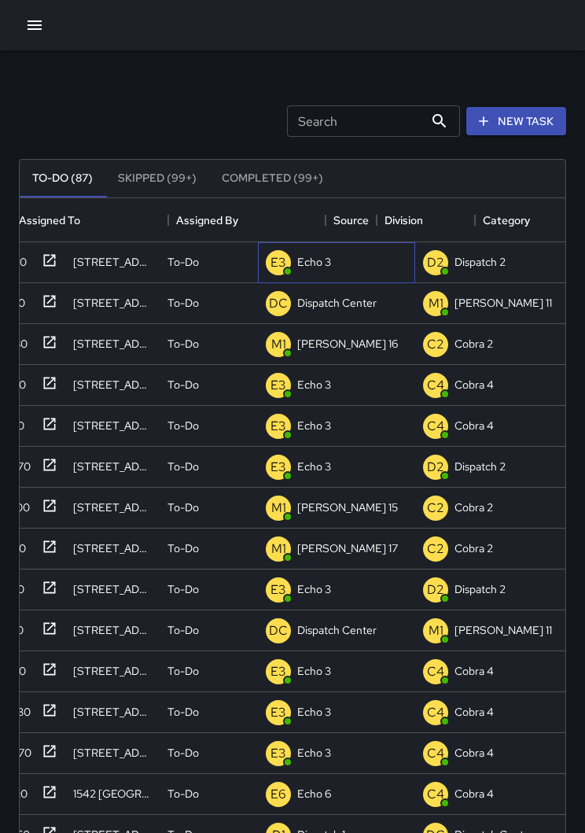
scroll to position [0, 35]
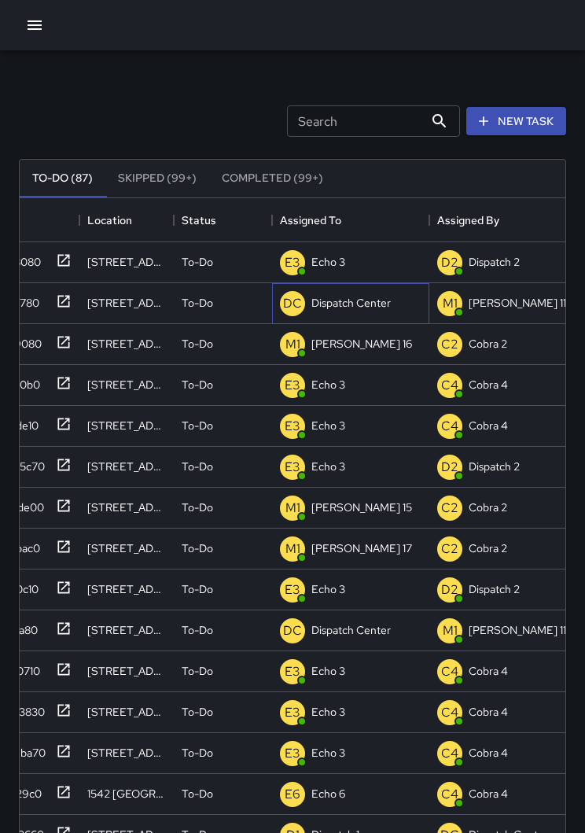
click at [362, 303] on p "Dispatch Center" at bounding box center [351, 303] width 79 height 16
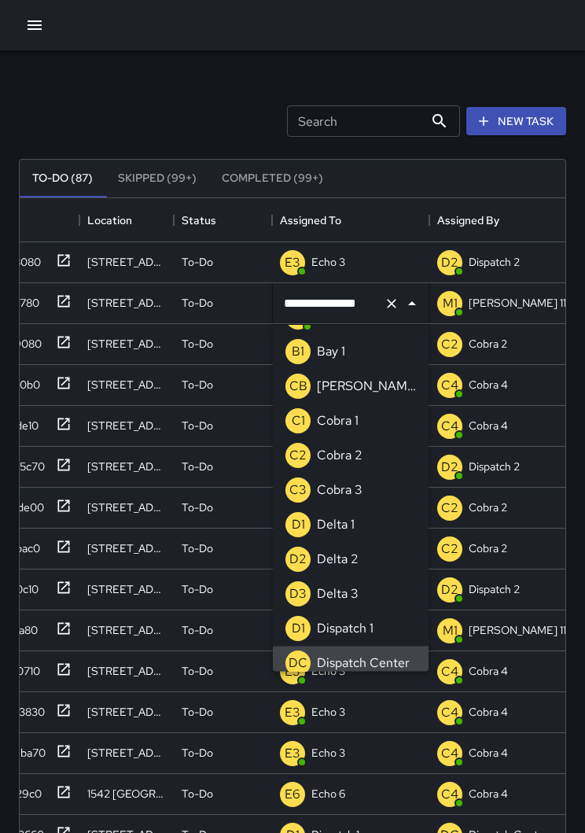
click at [393, 307] on icon "Clear" at bounding box center [392, 304] width 16 height 16
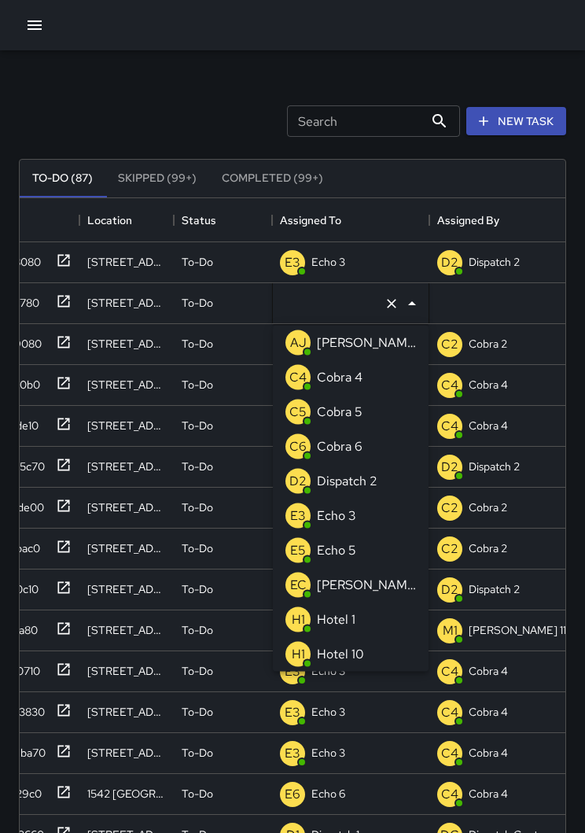
type input "*"
click at [352, 367] on div "Echo 3" at bounding box center [337, 377] width 46 height 25
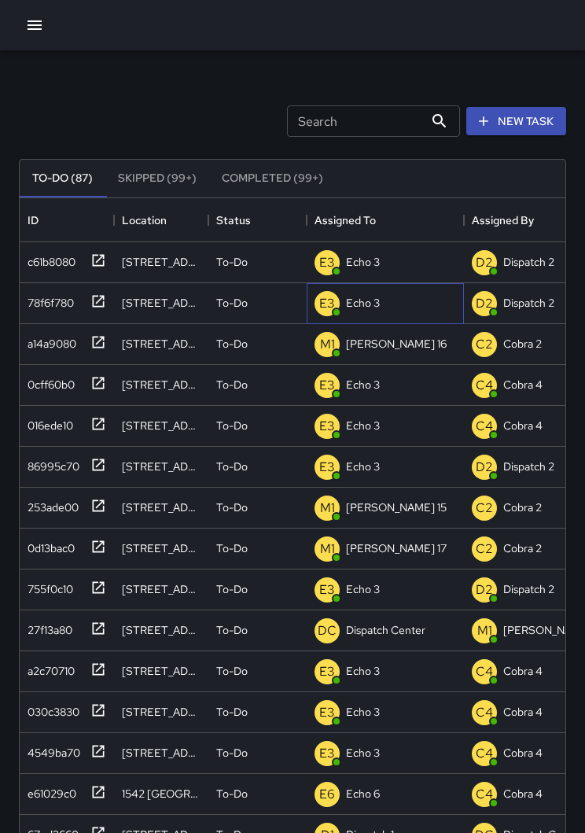
scroll to position [0, 0]
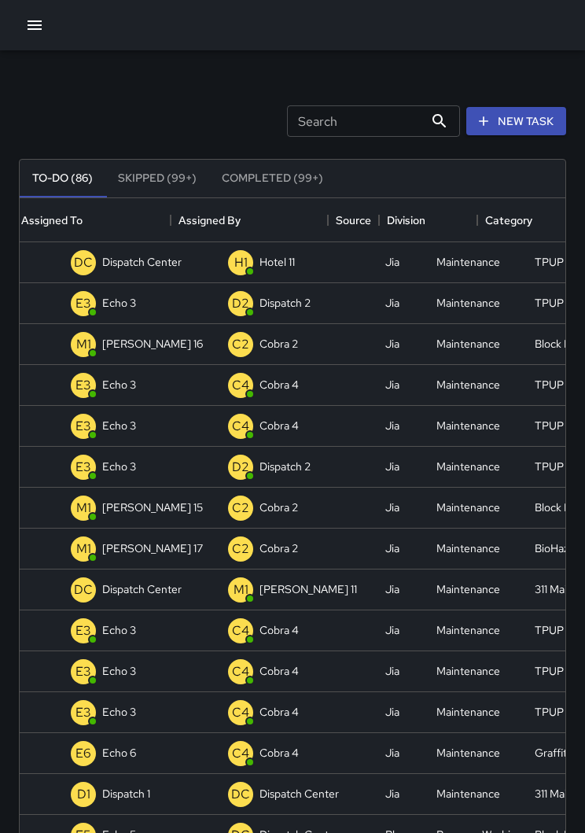
scroll to position [0, 234]
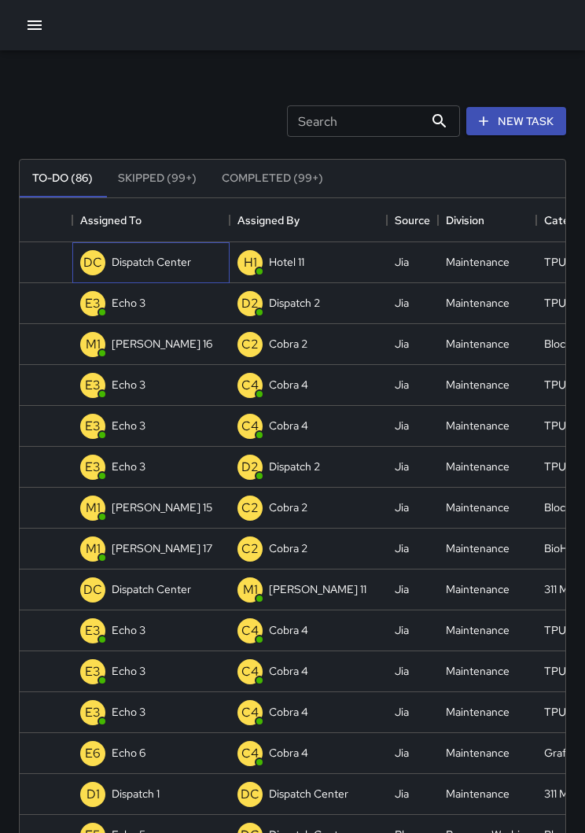
click at [150, 266] on p "Dispatch Center" at bounding box center [151, 262] width 79 height 16
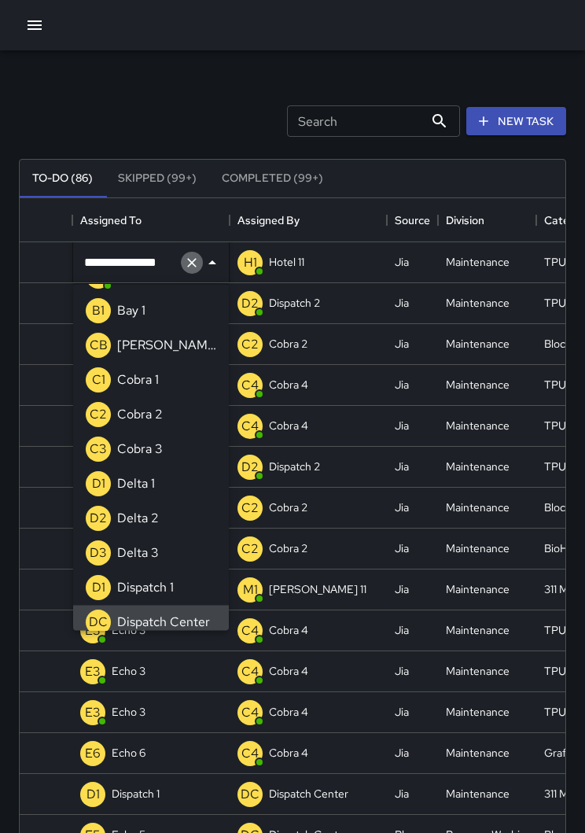
click at [190, 267] on icon "Clear" at bounding box center [192, 263] width 16 height 16
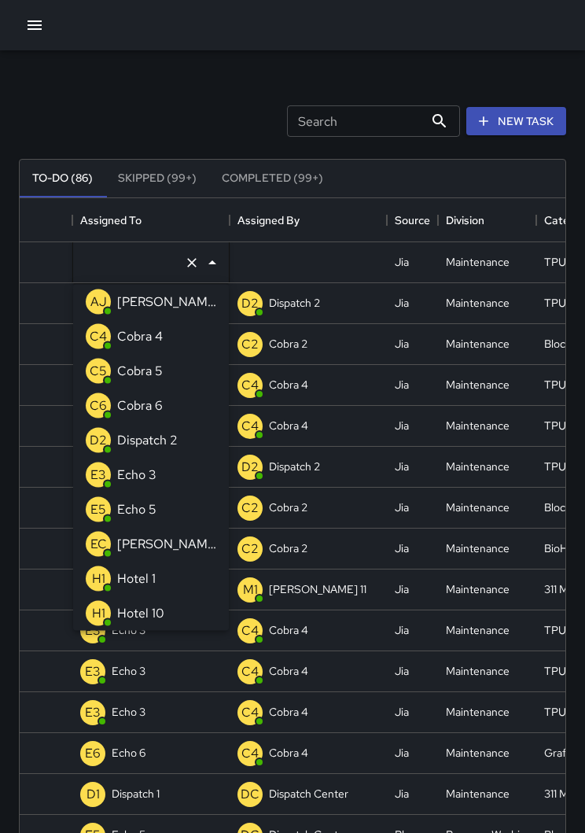
click at [129, 475] on p "Echo 3" at bounding box center [136, 475] width 39 height 19
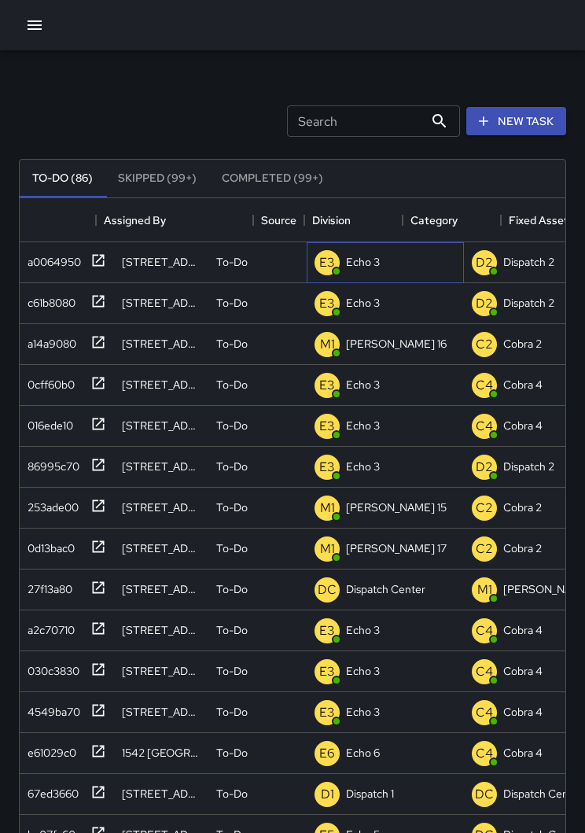
scroll to position [0, 0]
click at [93, 256] on icon at bounding box center [99, 260] width 12 height 12
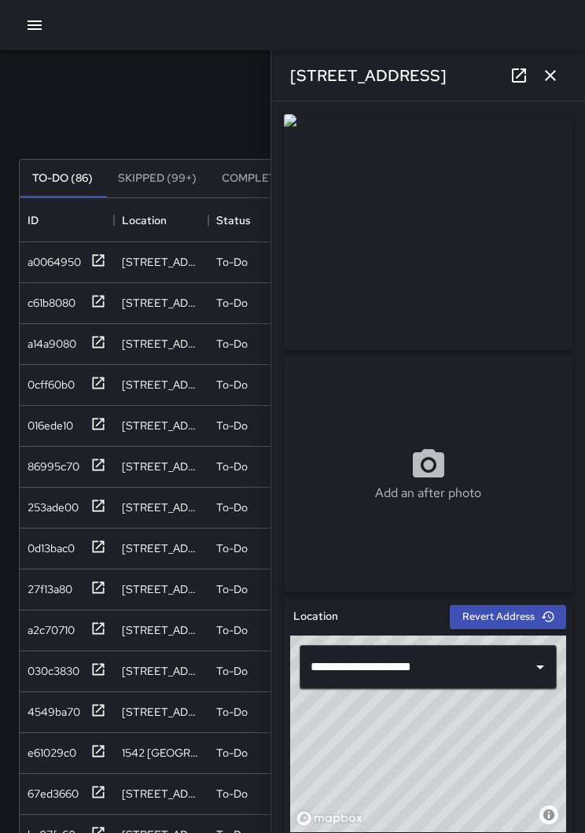
click at [553, 82] on icon "button" at bounding box center [550, 75] width 19 height 19
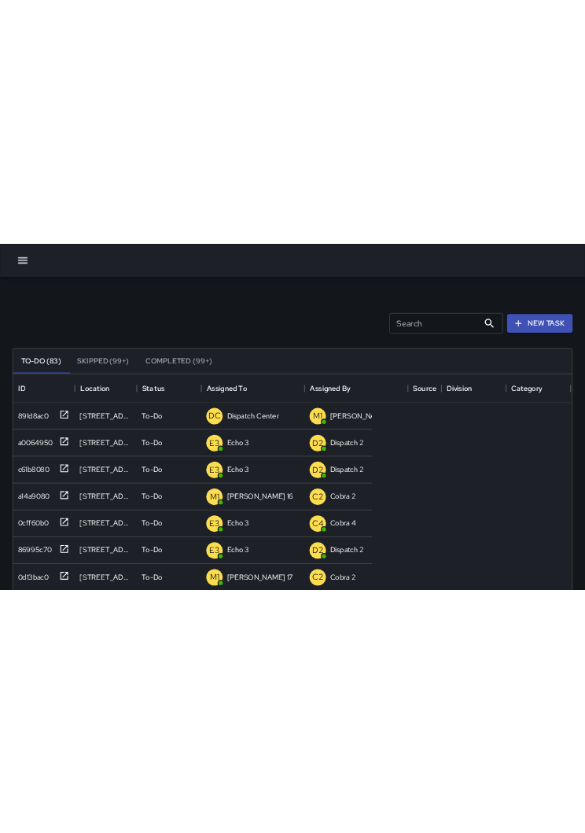
scroll to position [666, 852]
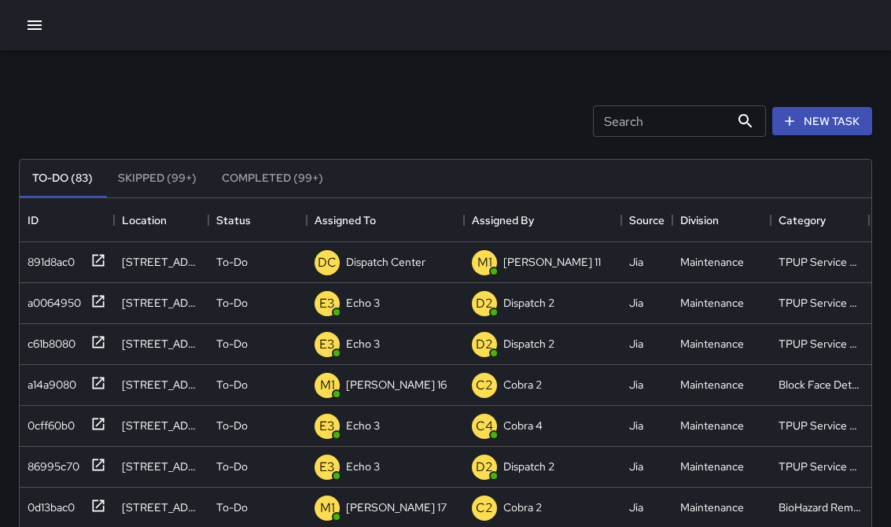
click at [7, 438] on div "Search Search New Task To-Do (83) Skipped (99+) Completed (99+) ID Location Sta…" at bounding box center [445, 489] width 891 height 879
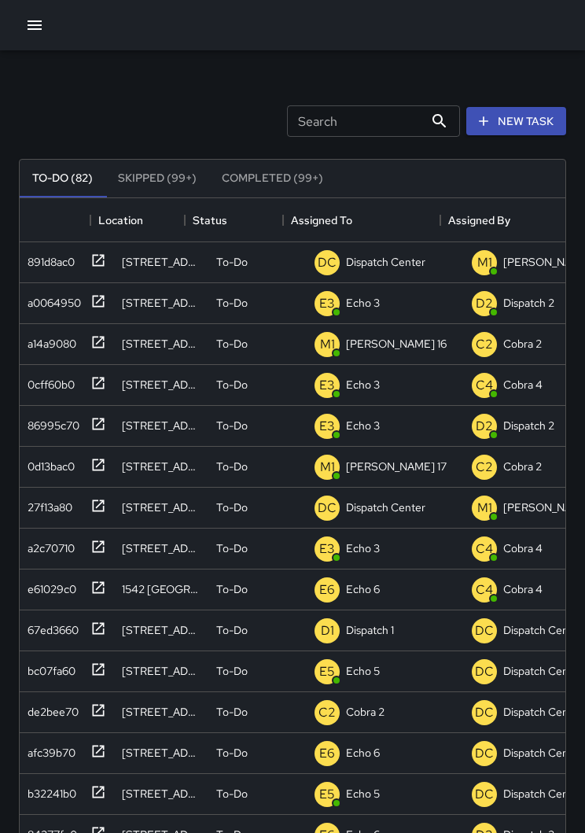
scroll to position [0, 0]
click at [402, 271] on div "Dispatch Center" at bounding box center [386, 262] width 86 height 22
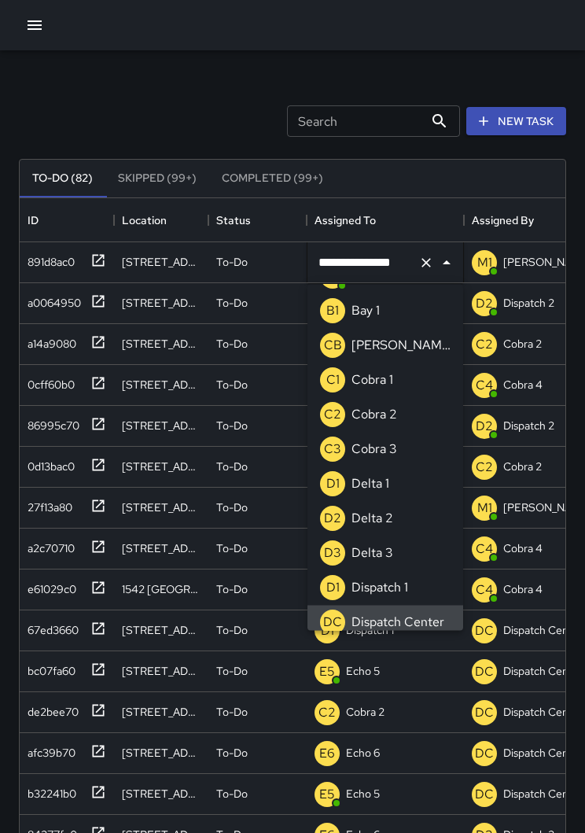
click at [433, 265] on icon "Clear" at bounding box center [427, 263] width 16 height 16
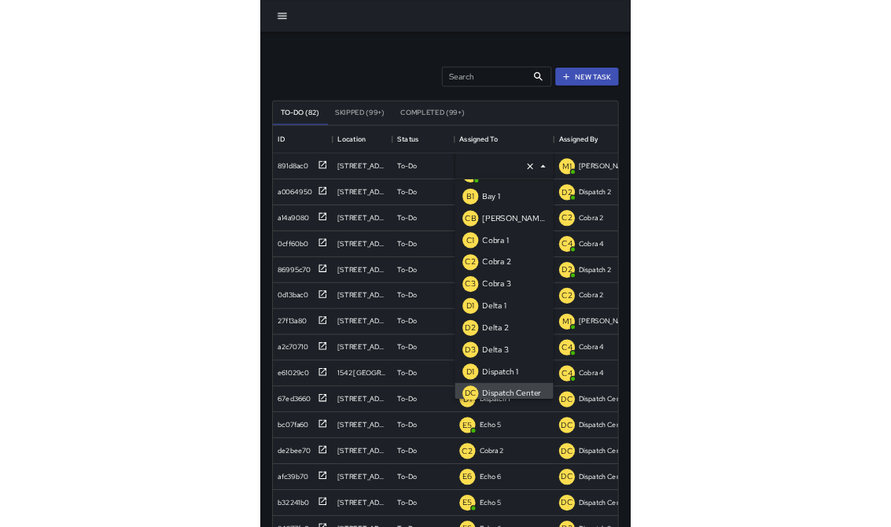
scroll to position [6, 0]
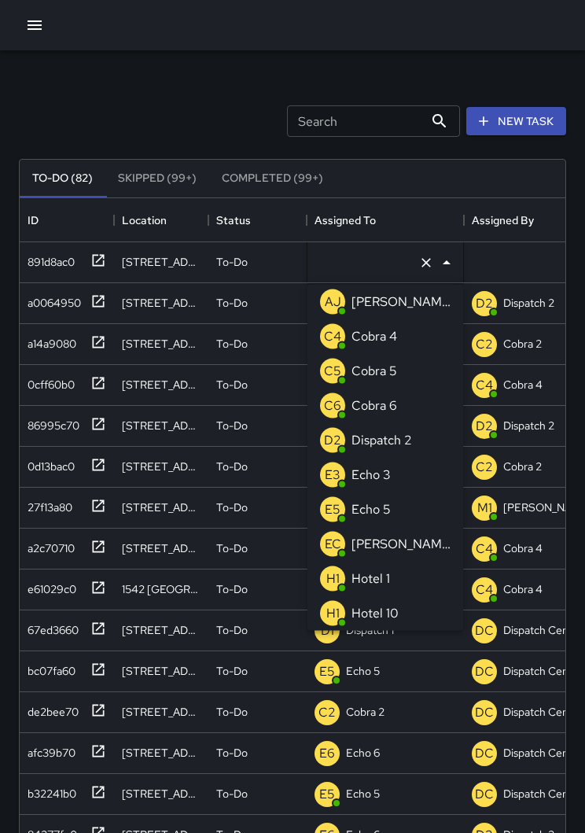
click at [402, 475] on li "E3 Echo 3" at bounding box center [386, 475] width 156 height 35
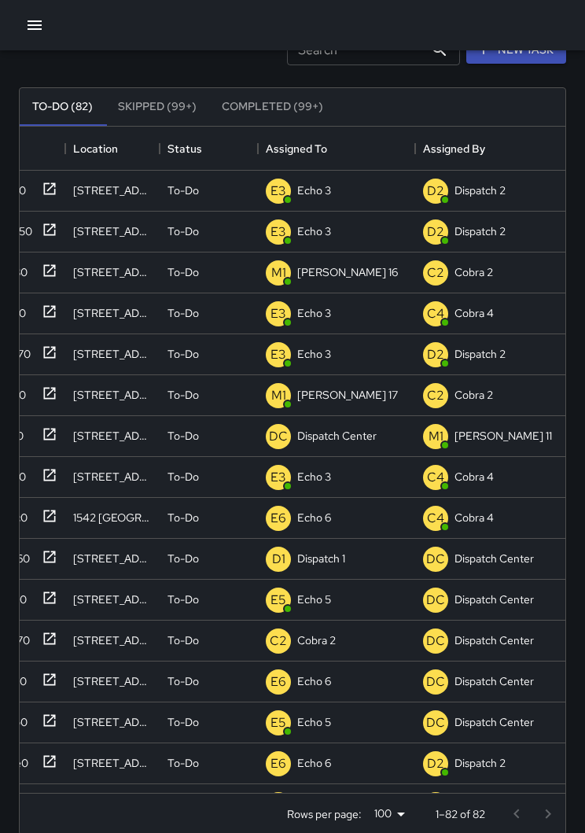
scroll to position [0, 0]
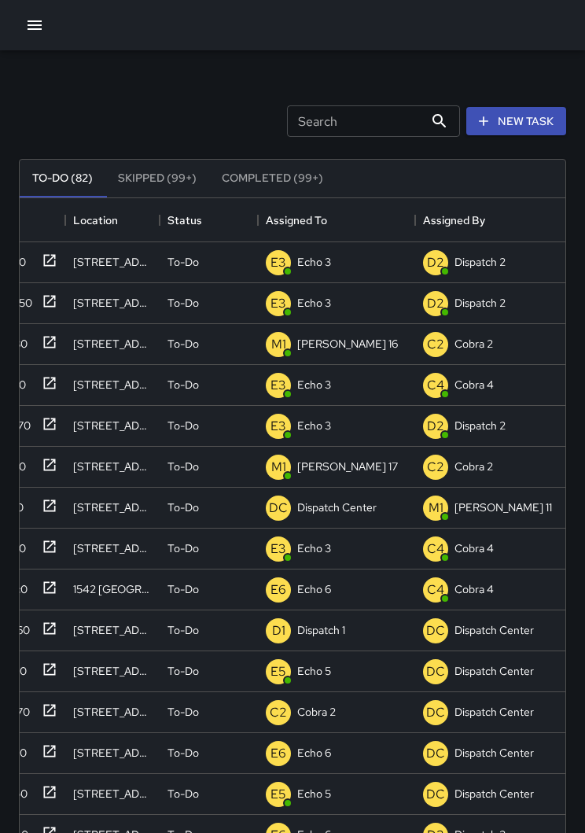
click at [35, 32] on icon "button" at bounding box center [34, 25] width 19 height 19
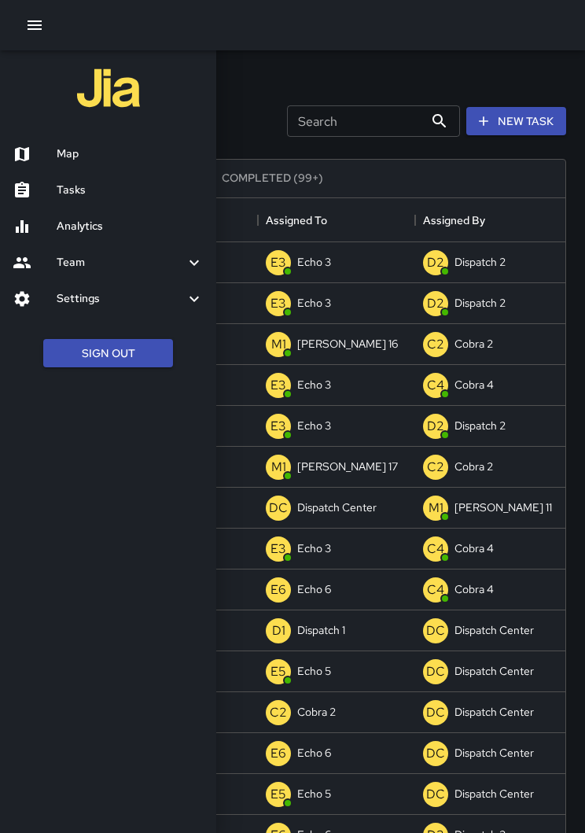
click at [138, 148] on h6 "Map" at bounding box center [130, 154] width 147 height 17
